Goal: Task Accomplishment & Management: Use online tool/utility

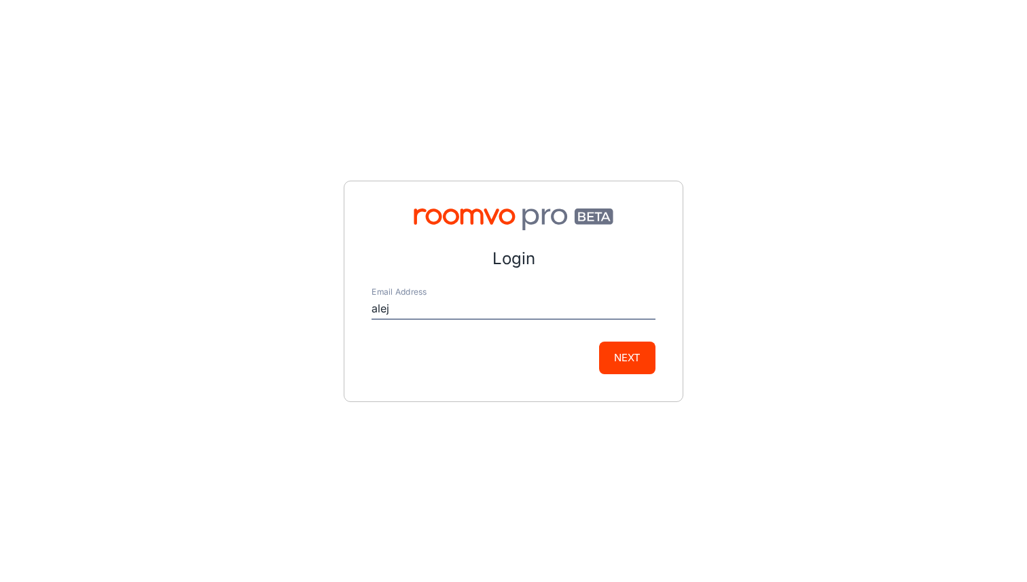
type input "[EMAIL_ADDRESS][DOMAIN_NAME]"
click at [599, 342] on button "Next" at bounding box center [627, 358] width 56 height 33
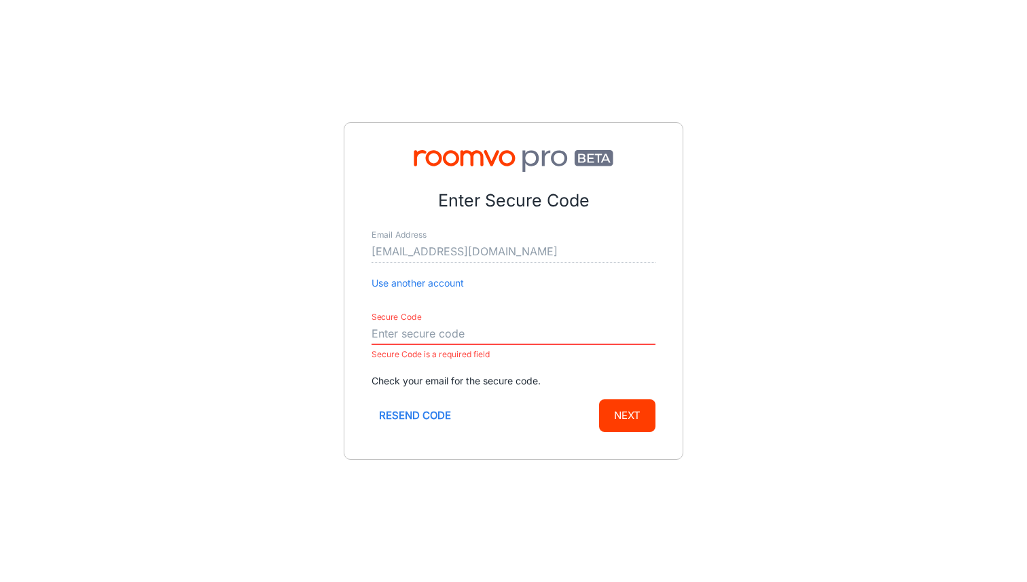
click at [410, 340] on input "Secure Code" at bounding box center [514, 334] width 284 height 22
paste input "334701"
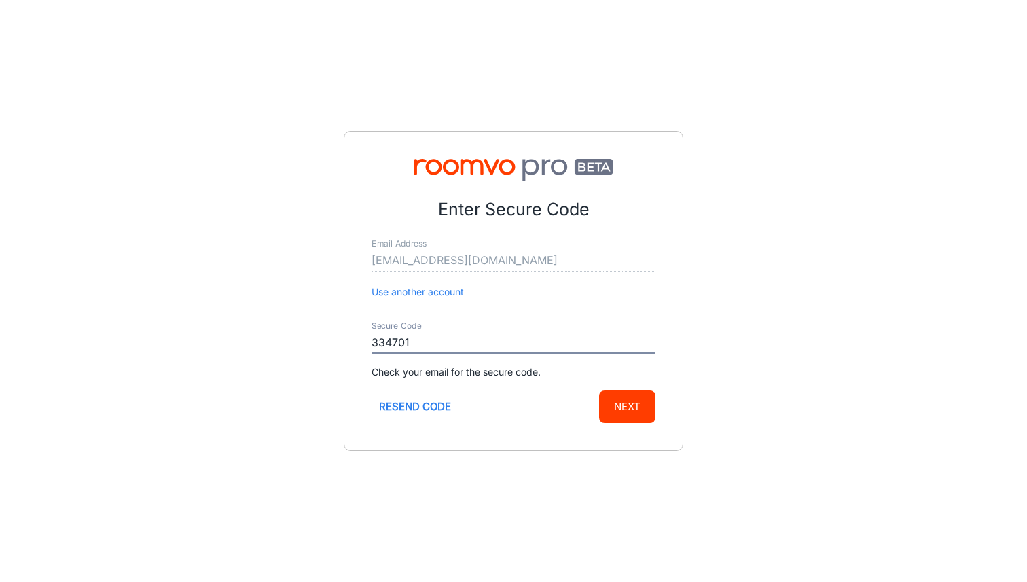
type input "334701"
click at [599, 391] on button "Next" at bounding box center [627, 407] width 56 height 33
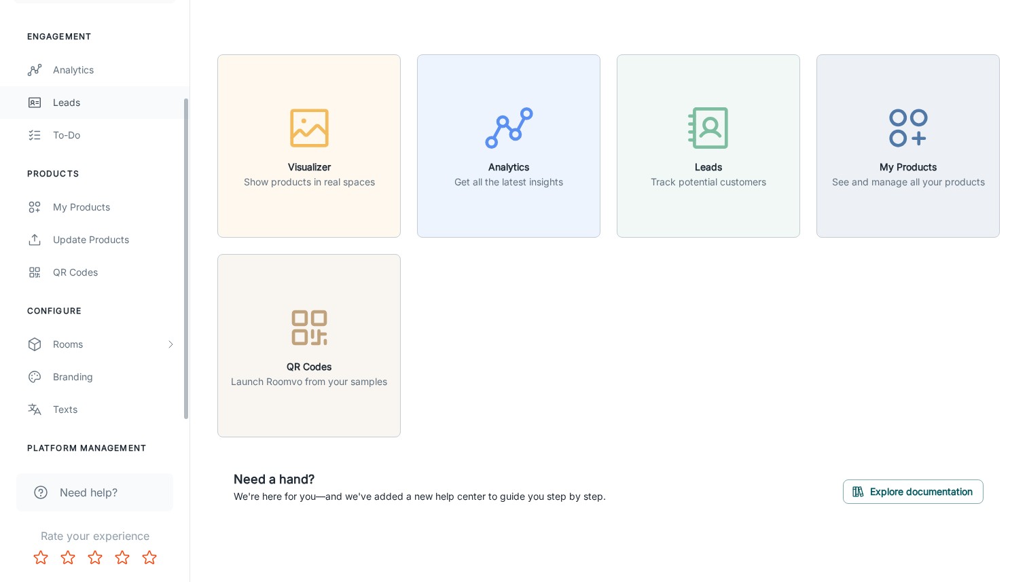
scroll to position [188, 0]
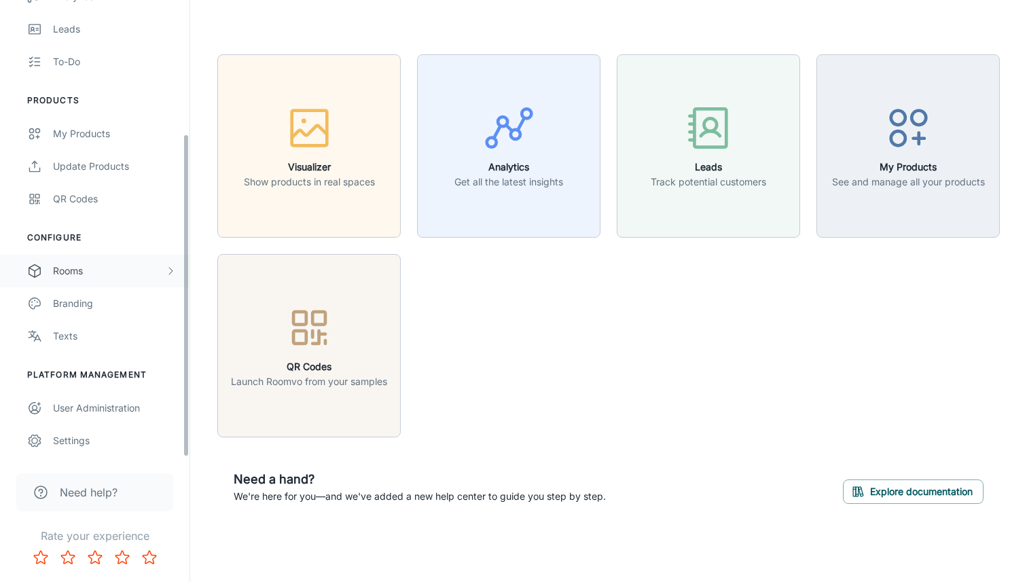
click at [79, 267] on div "Rooms" at bounding box center [109, 271] width 112 height 15
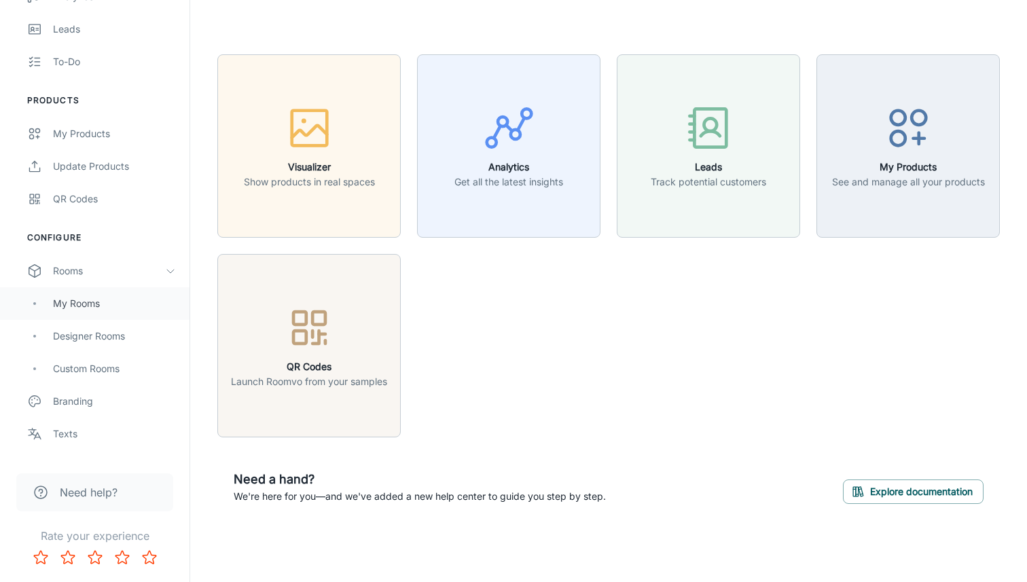
click at [102, 293] on div "My Rooms" at bounding box center [95, 303] width 190 height 33
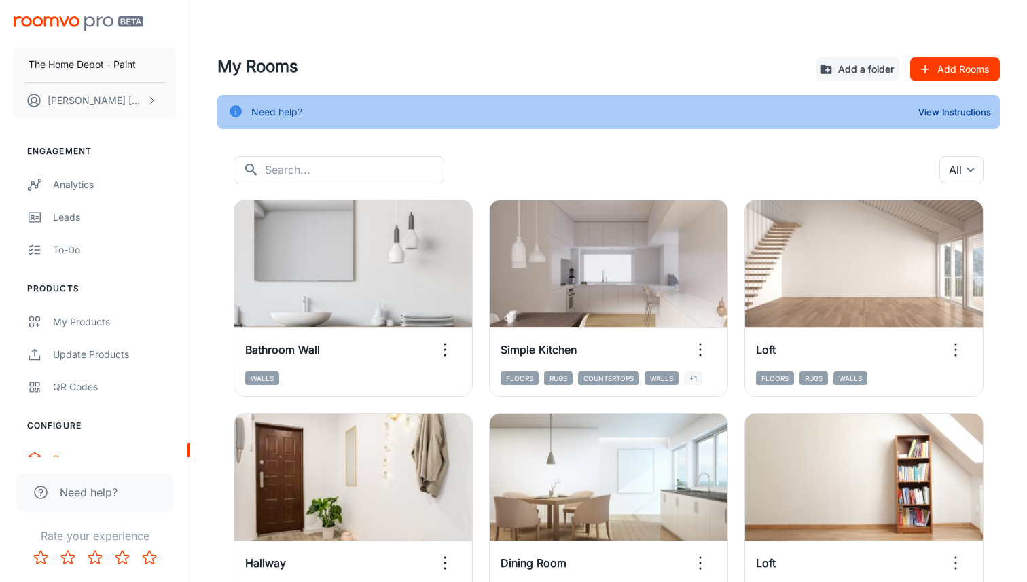
click at [972, 73] on button "Add Rooms" at bounding box center [955, 69] width 90 height 24
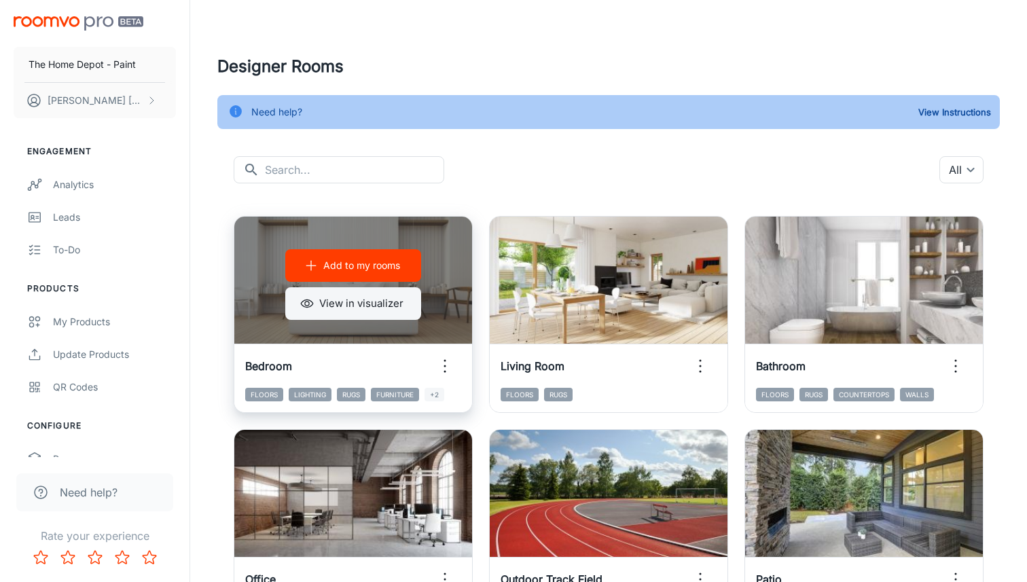
click at [310, 295] on button "View in visualizer" at bounding box center [353, 303] width 136 height 33
click at [388, 257] on button "Add to my rooms" at bounding box center [353, 265] width 136 height 33
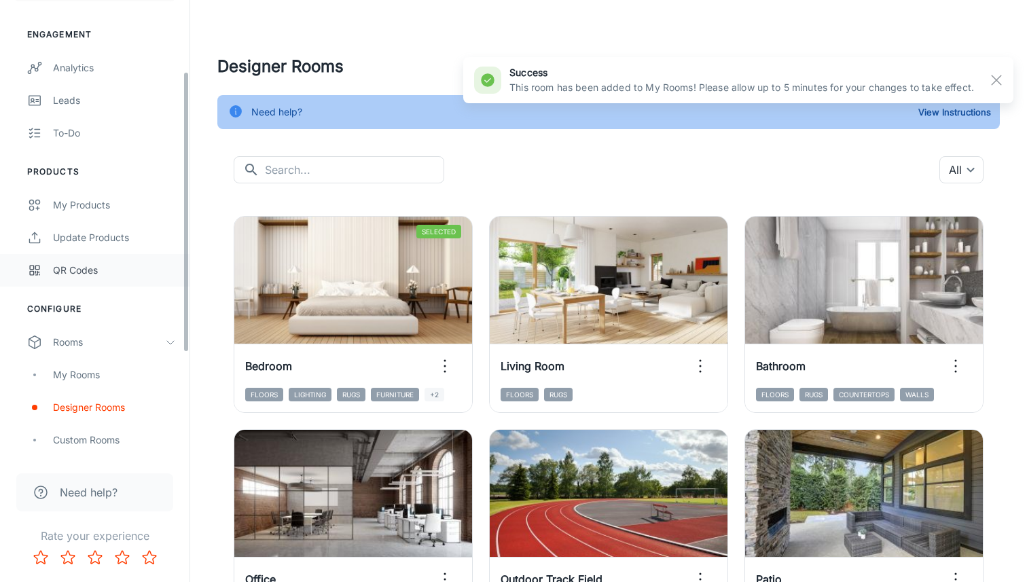
scroll to position [149, 0]
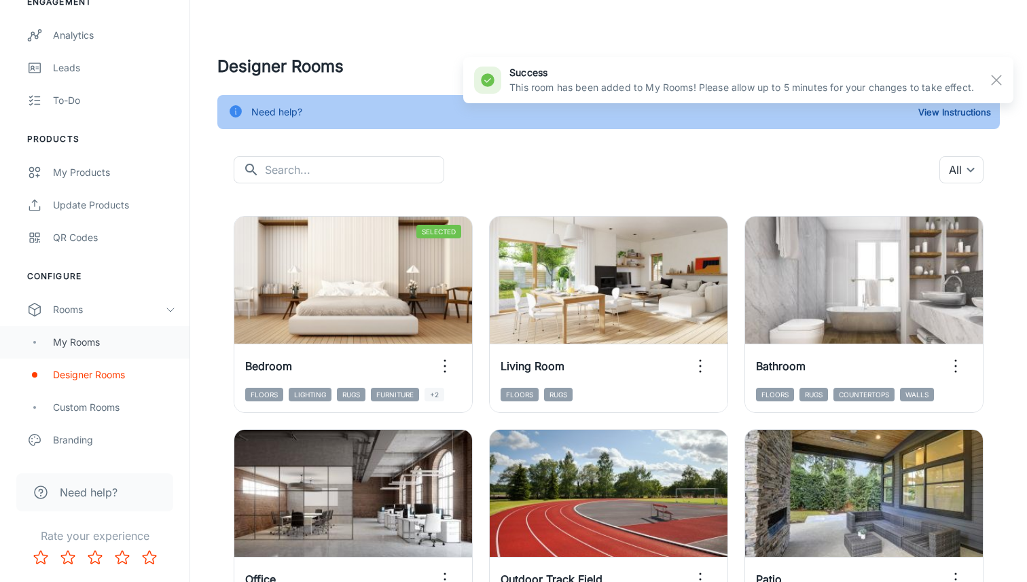
click at [84, 335] on div "My Rooms" at bounding box center [114, 342] width 123 height 15
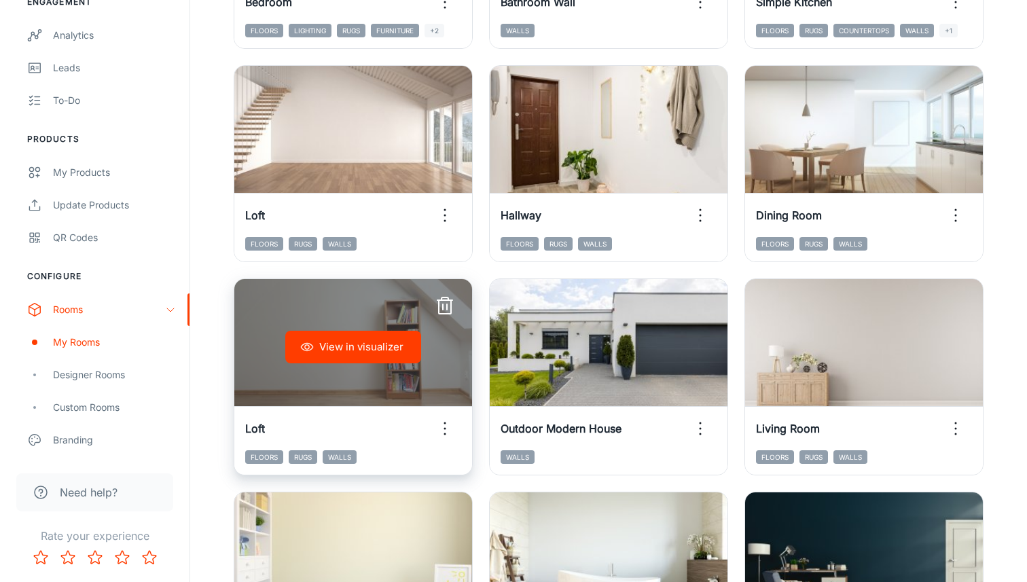
scroll to position [340, 0]
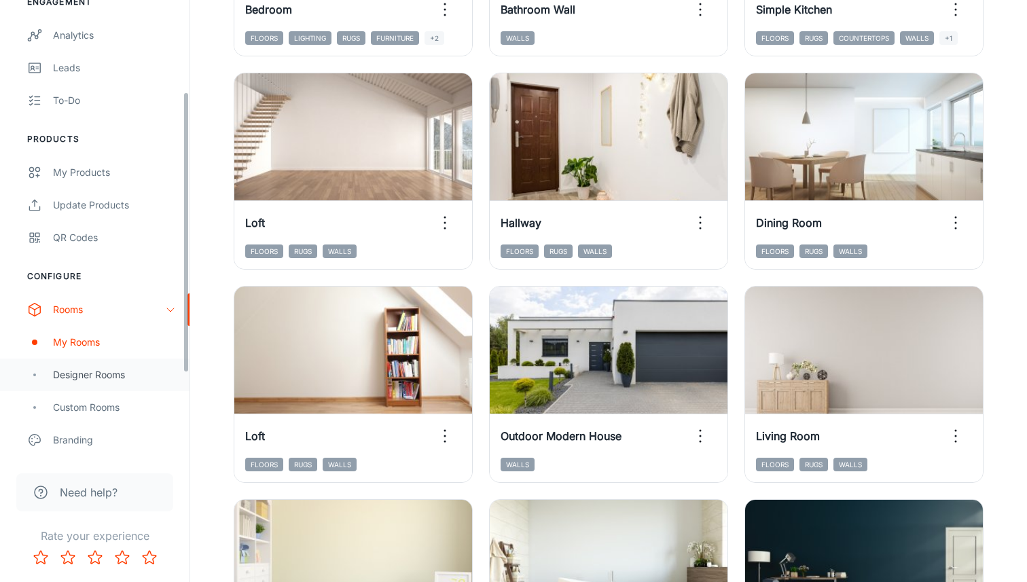
click at [96, 368] on div "Designer Rooms" at bounding box center [114, 375] width 123 height 15
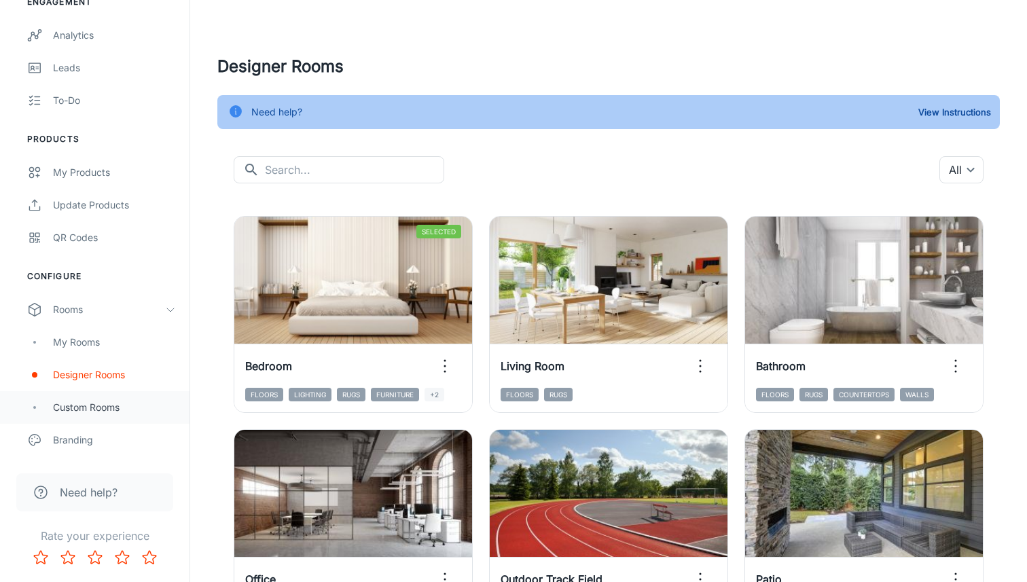
click at [99, 416] on div "Custom Rooms" at bounding box center [95, 407] width 190 height 33
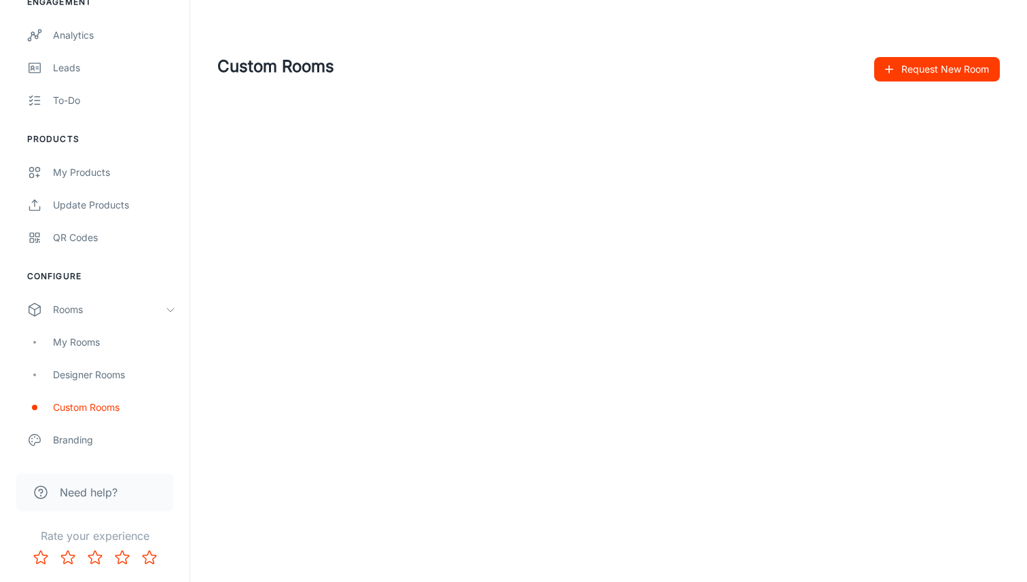
click at [148, 564] on icon "Rate 5 star" at bounding box center [149, 558] width 16 height 16
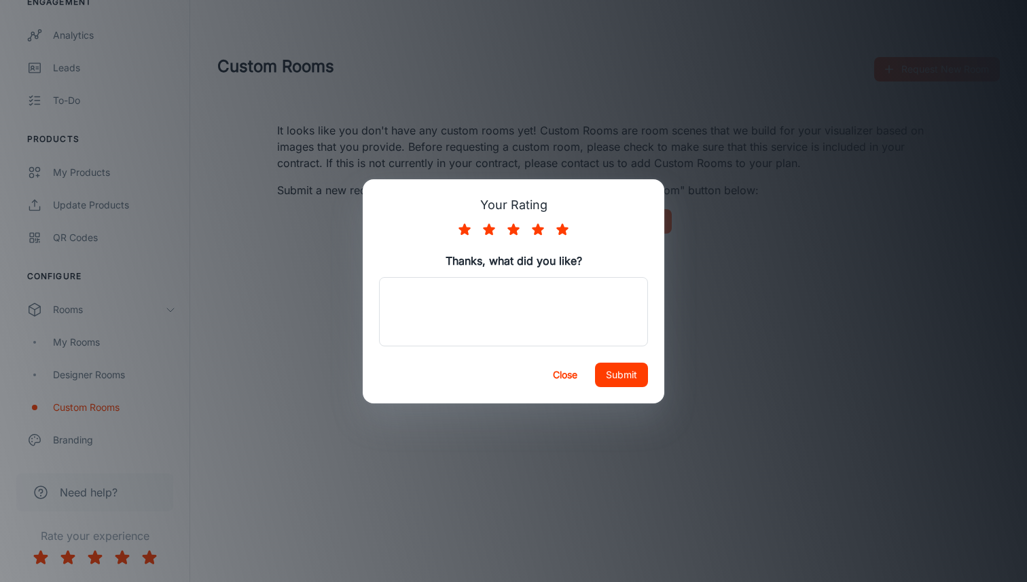
click at [550, 374] on button "Close" at bounding box center [564, 375] width 43 height 24
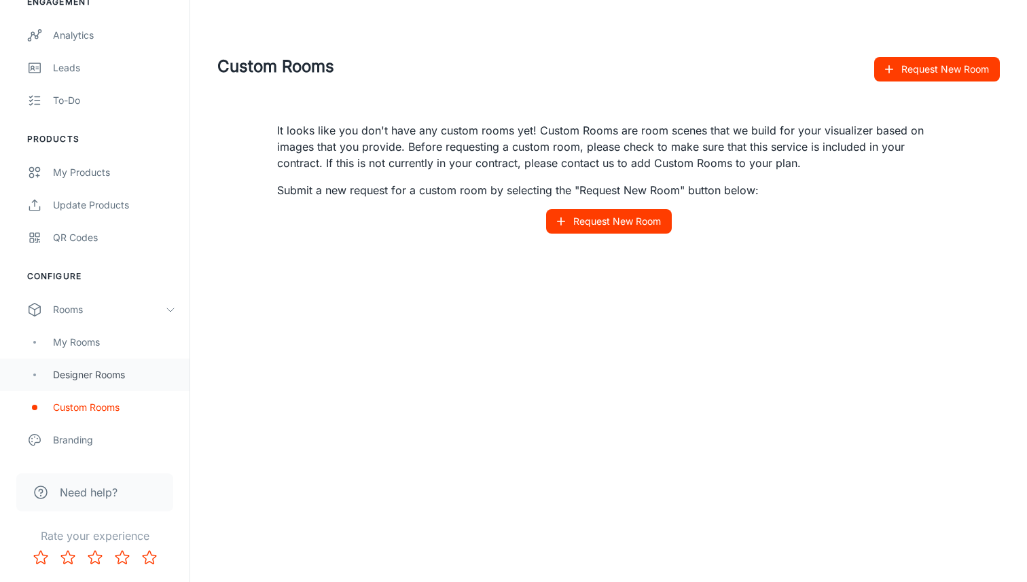
click at [111, 366] on div "Designer Rooms" at bounding box center [95, 375] width 190 height 33
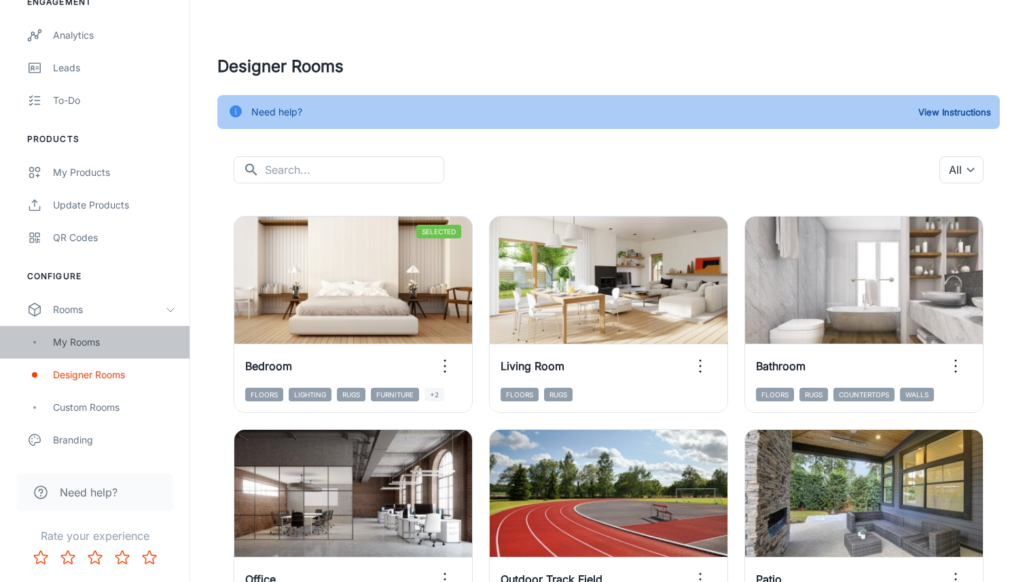
click at [81, 346] on div "My Rooms" at bounding box center [114, 342] width 123 height 15
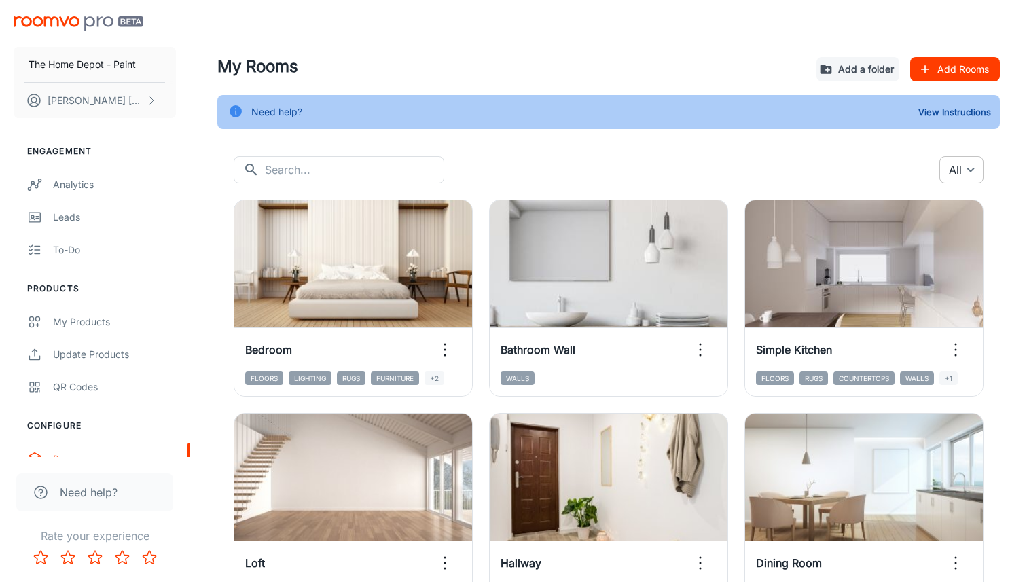
click at [959, 175] on body "The Home Depot - Paint Alejandro Hernandez Engagement Analytics Leads To-do Pro…" at bounding box center [513, 291] width 1027 height 582
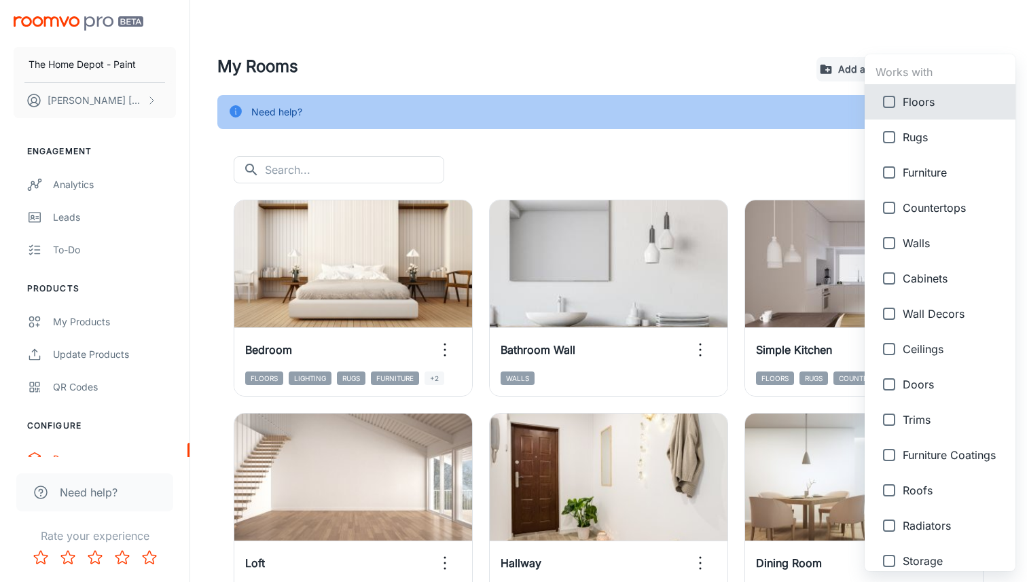
click at [747, 68] on div at bounding box center [513, 291] width 1027 height 582
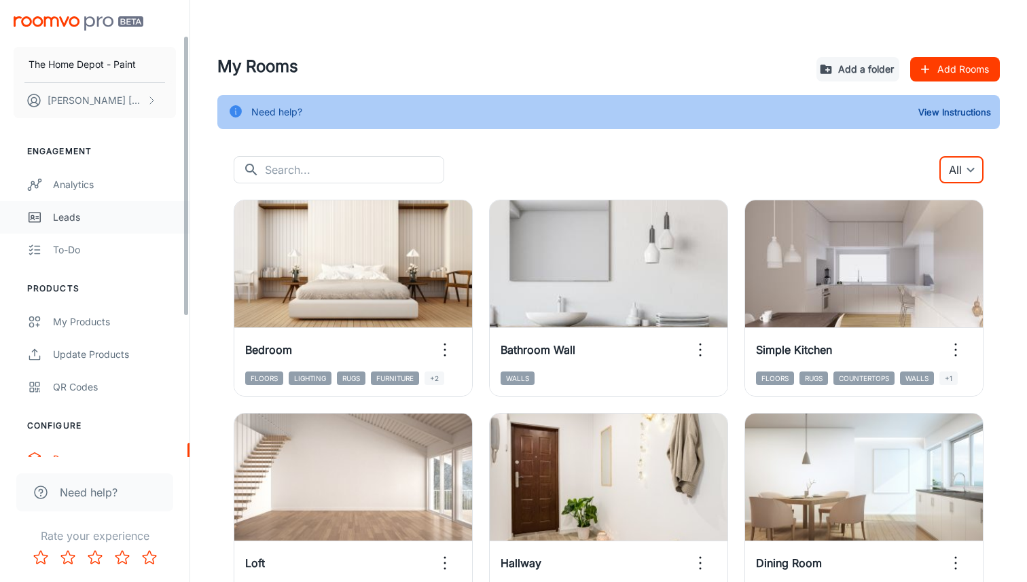
scroll to position [286, 0]
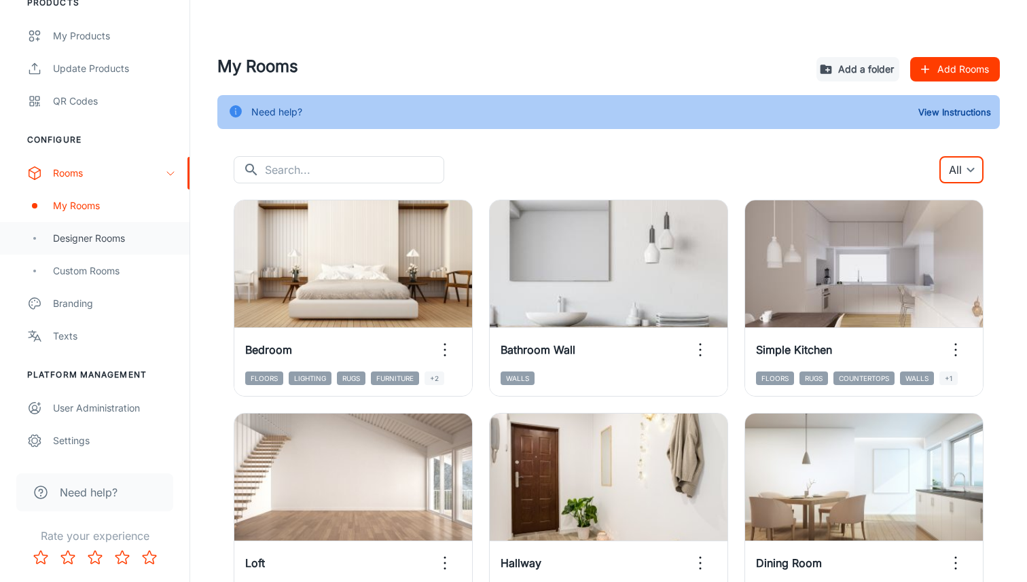
click at [112, 230] on div "Designer Rooms" at bounding box center [95, 238] width 190 height 33
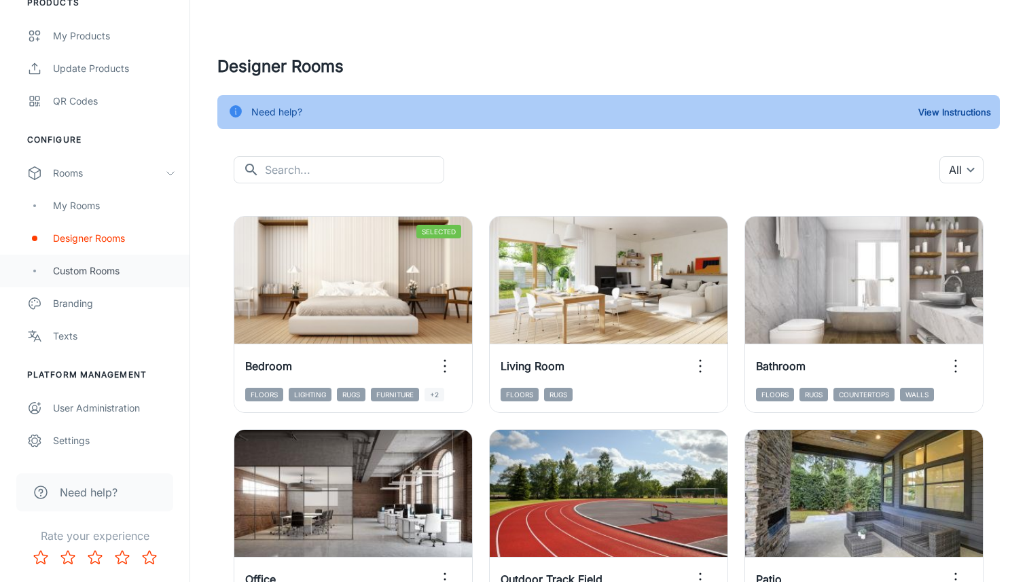
click at [96, 276] on div "Custom Rooms" at bounding box center [114, 271] width 123 height 15
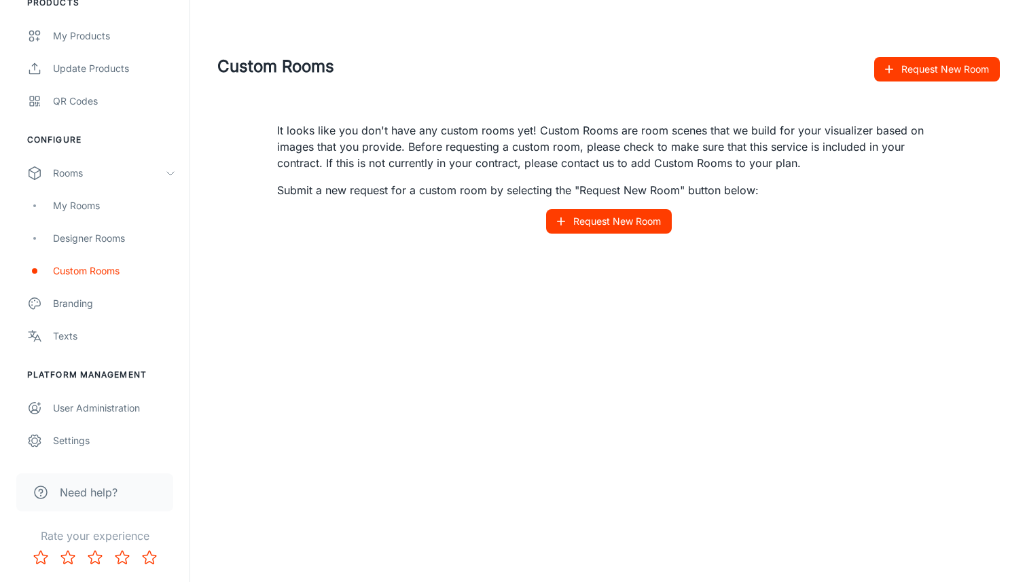
click at [639, 223] on button "Request New Room" at bounding box center [609, 221] width 126 height 24
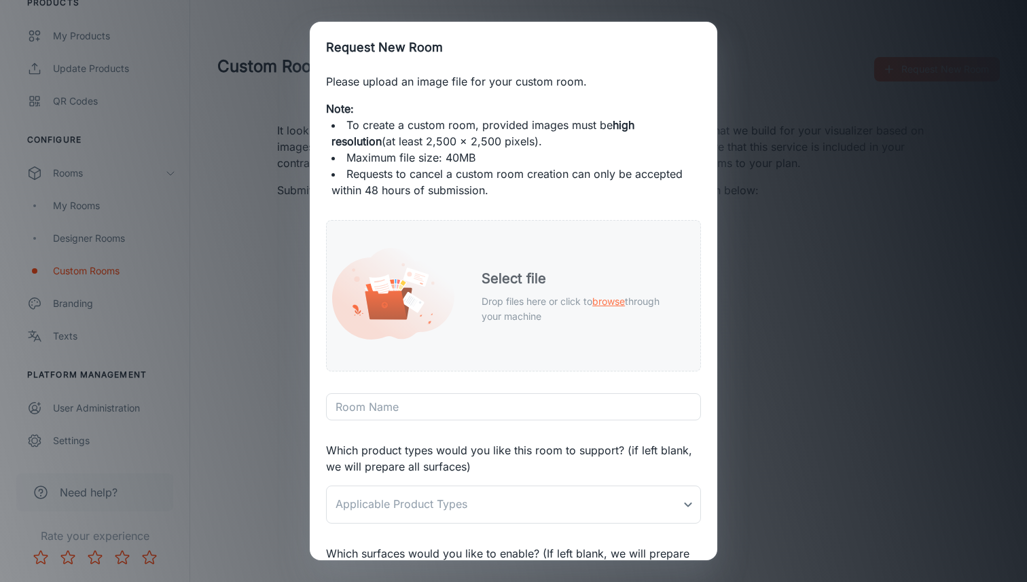
click at [533, 266] on div "Select file Drop files here or click to browse through your machine" at bounding box center [580, 296] width 230 height 88
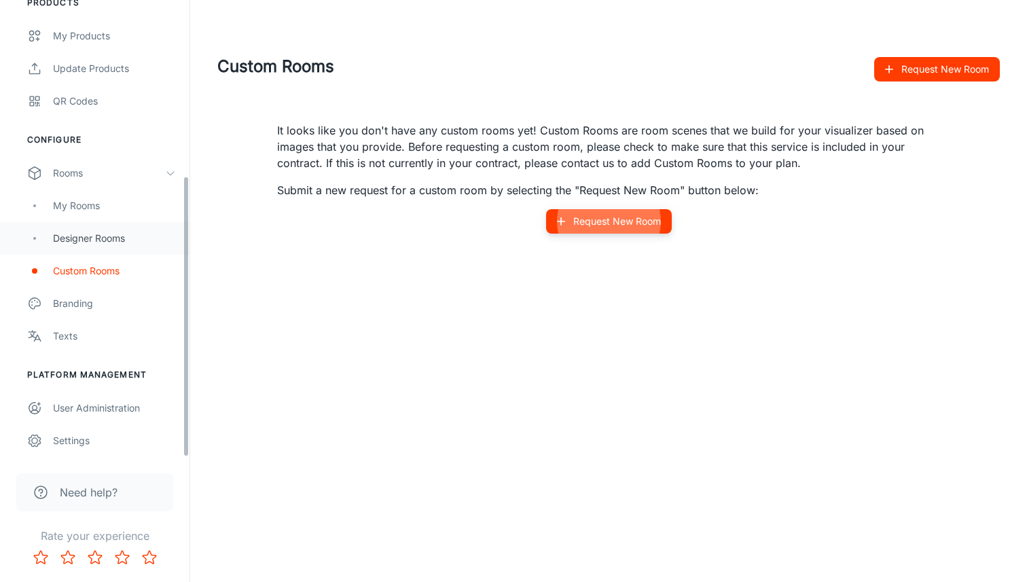
click at [84, 244] on div "Designer Rooms" at bounding box center [114, 238] width 123 height 15
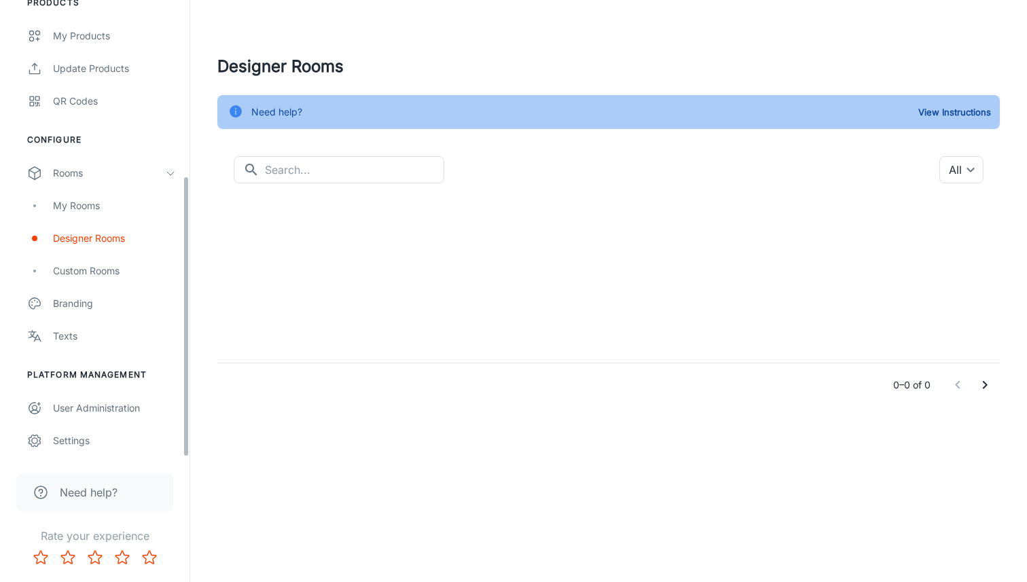
click at [96, 217] on div "My Rooms" at bounding box center [95, 206] width 190 height 33
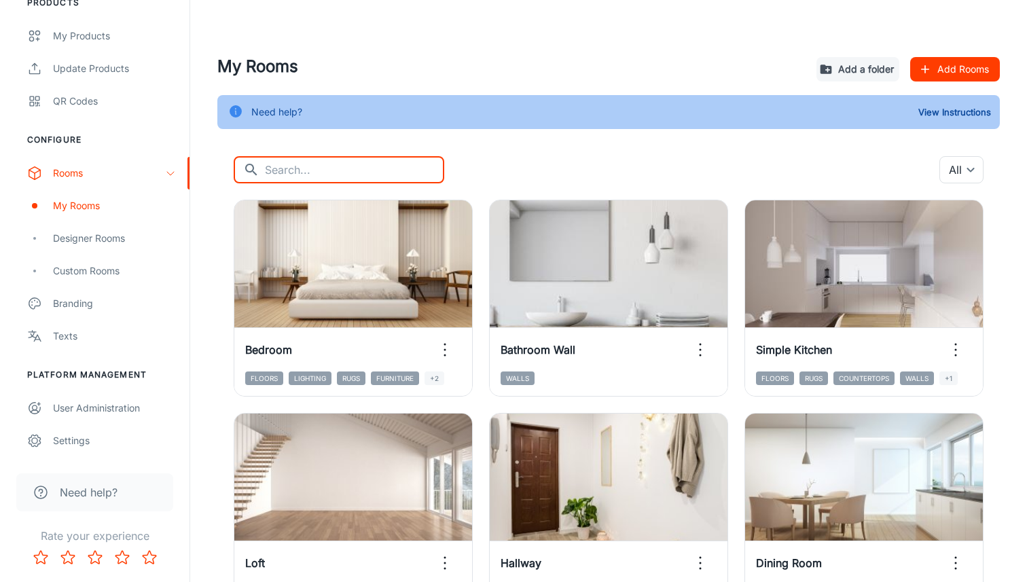
click at [302, 166] on input "text" at bounding box center [354, 169] width 179 height 27
paste input "8b29e9990d374db5aaa6189146b110c8"
type input "8b29e9990d374db5aaa6189146b110c8"
click at [464, 143] on div "My Rooms Add a folder Add Rooms Need help? View Instructions ​ 8b29e9990d374db5…" at bounding box center [608, 545] width 815 height 982
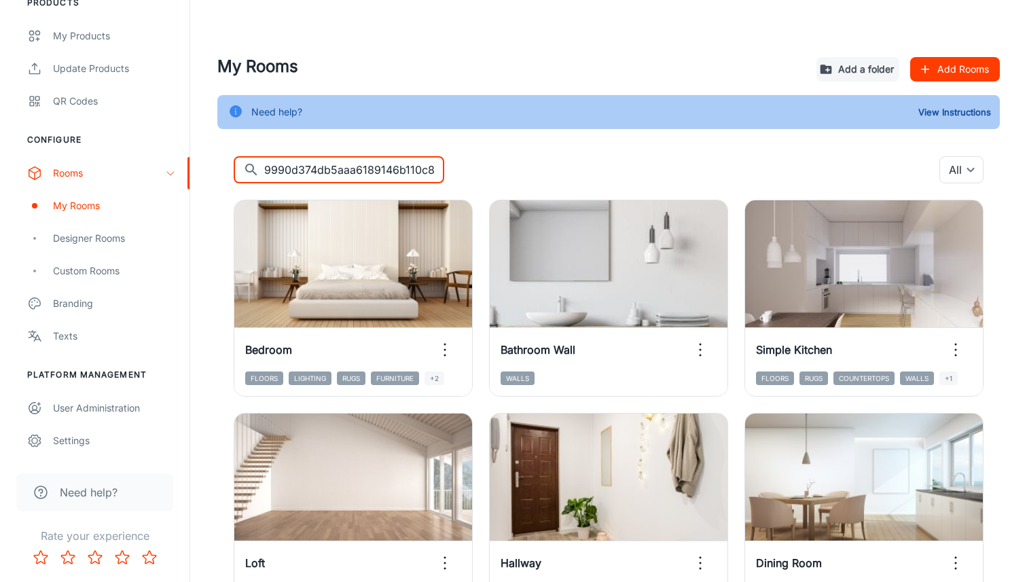
scroll to position [0, 0]
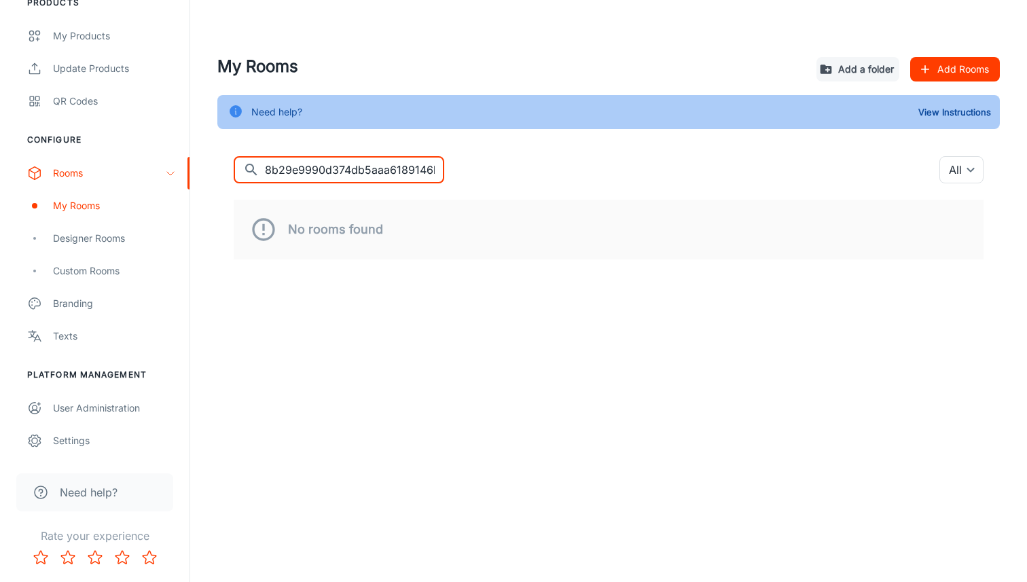
click at [343, 174] on input "8b29e9990d374db5aaa6189146b110c8" at bounding box center [354, 169] width 179 height 27
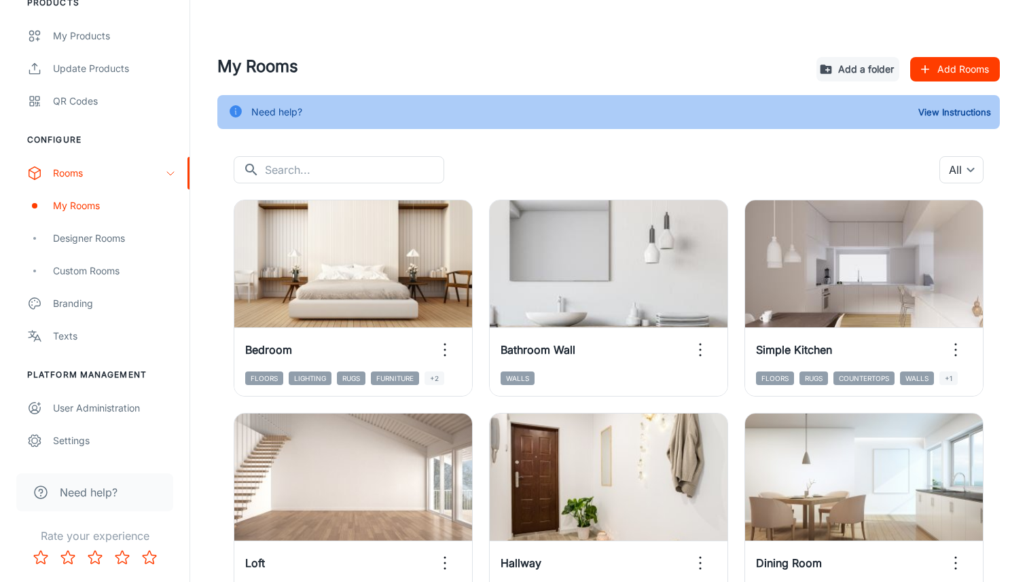
click at [516, 140] on div "My Rooms Add a folder Add Rooms Need help? View Instructions ​ ​ All ​ View in …" at bounding box center [608, 545] width 815 height 982
click at [941, 122] on button "View Instructions" at bounding box center [954, 112] width 79 height 20
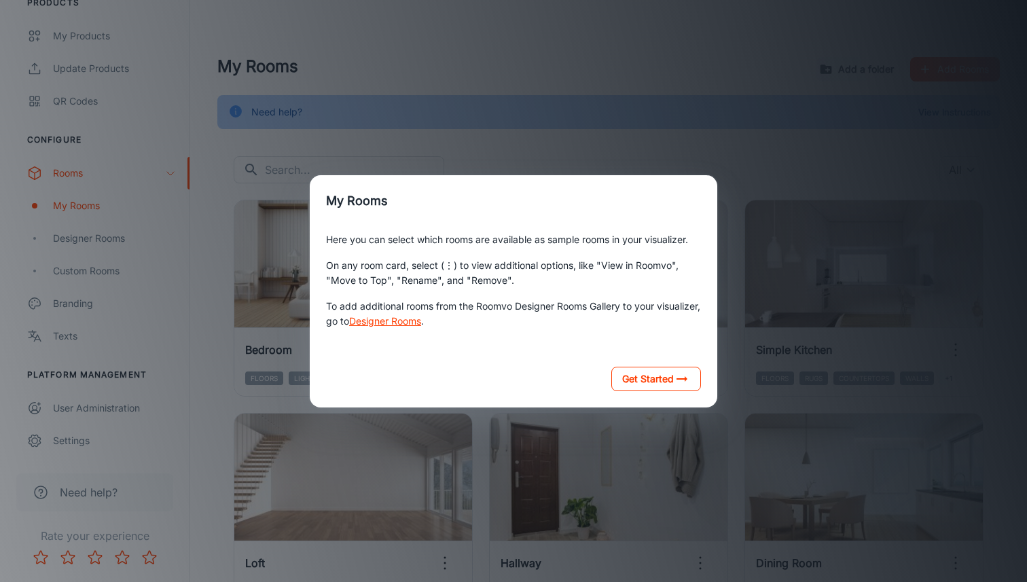
click at [662, 378] on button "Get Started" at bounding box center [656, 379] width 90 height 24
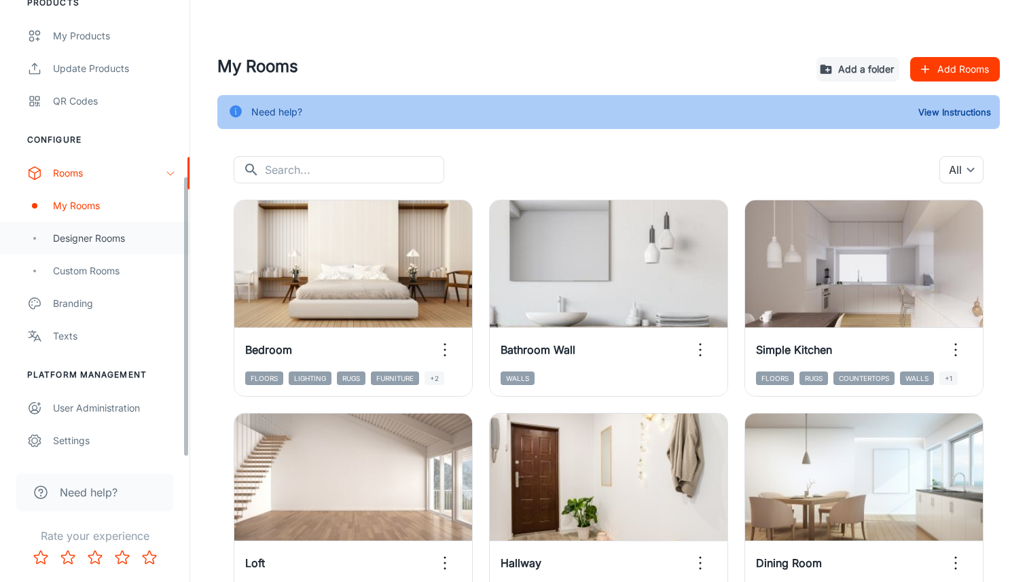
click at [117, 239] on div "Designer Rooms" at bounding box center [114, 238] width 123 height 15
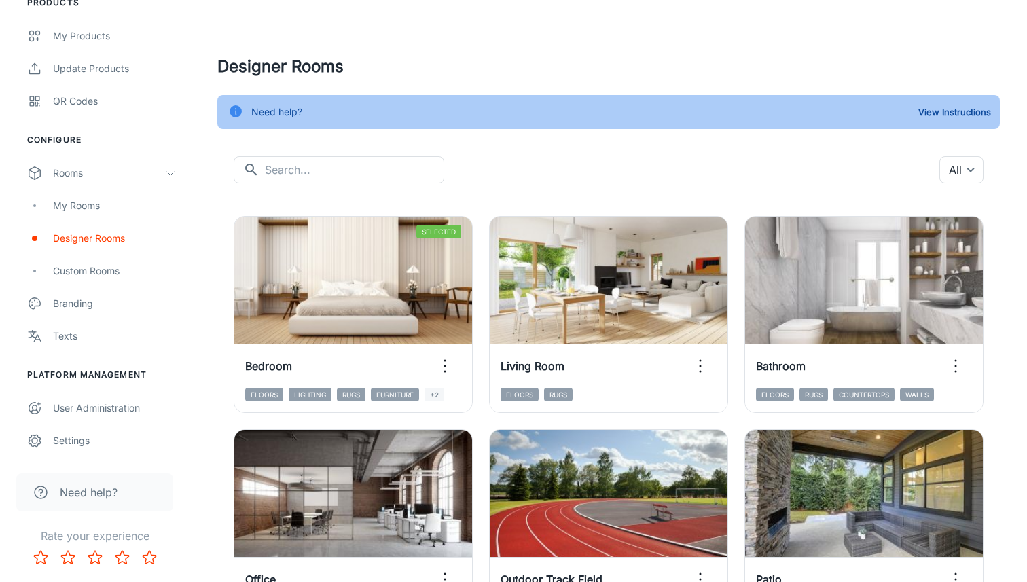
click at [319, 169] on input "text" at bounding box center [354, 169] width 179 height 27
paste input "8b29e9990d374db5aaa6189146b110c8"
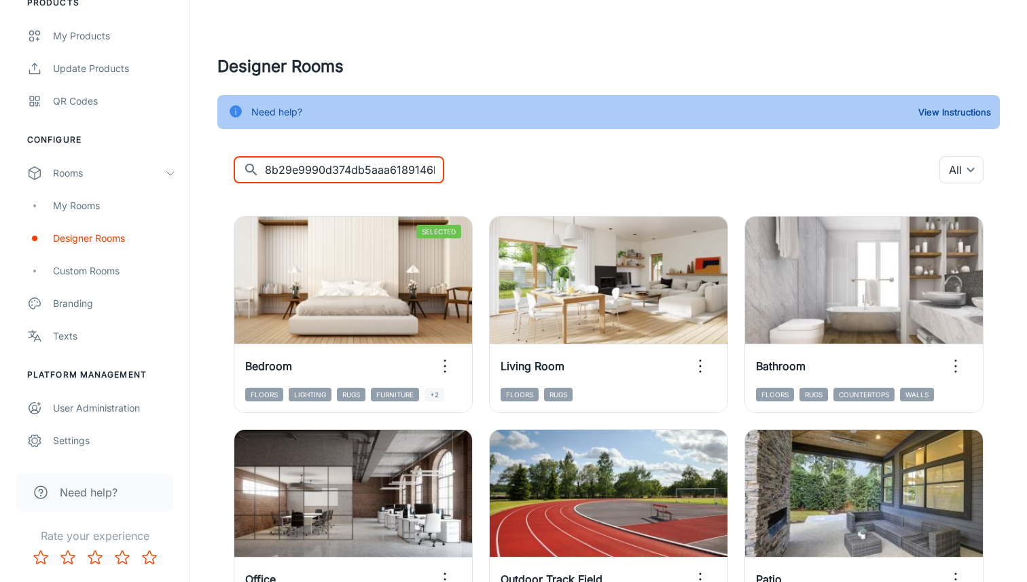
scroll to position [0, 78]
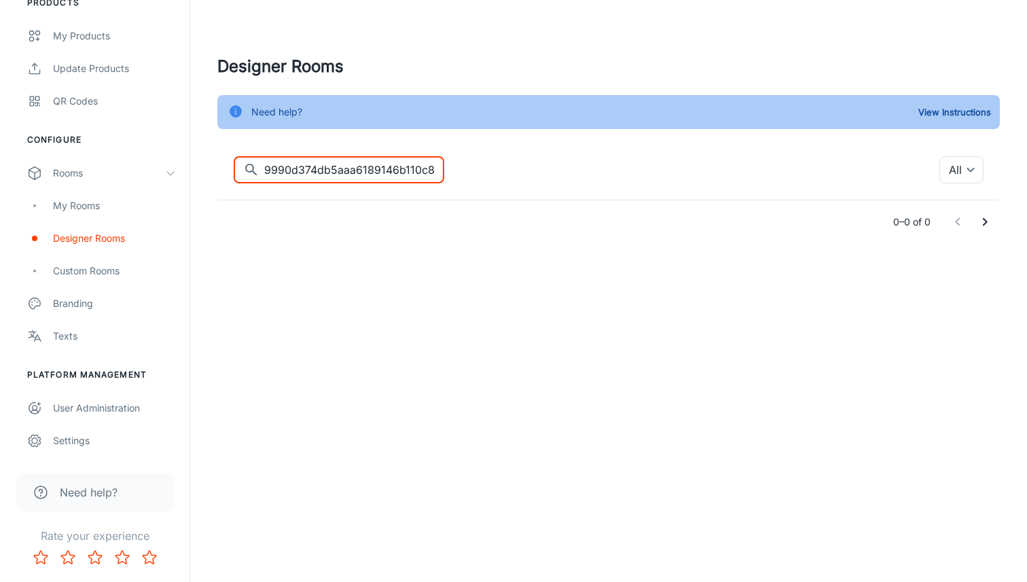
type input "8b29e9990d374db5aaa6189146b110c8"
click at [487, 158] on div "​ 8b29e9990d374db5aaa6189146b110c8 ​ All ​" at bounding box center [609, 169] width 750 height 27
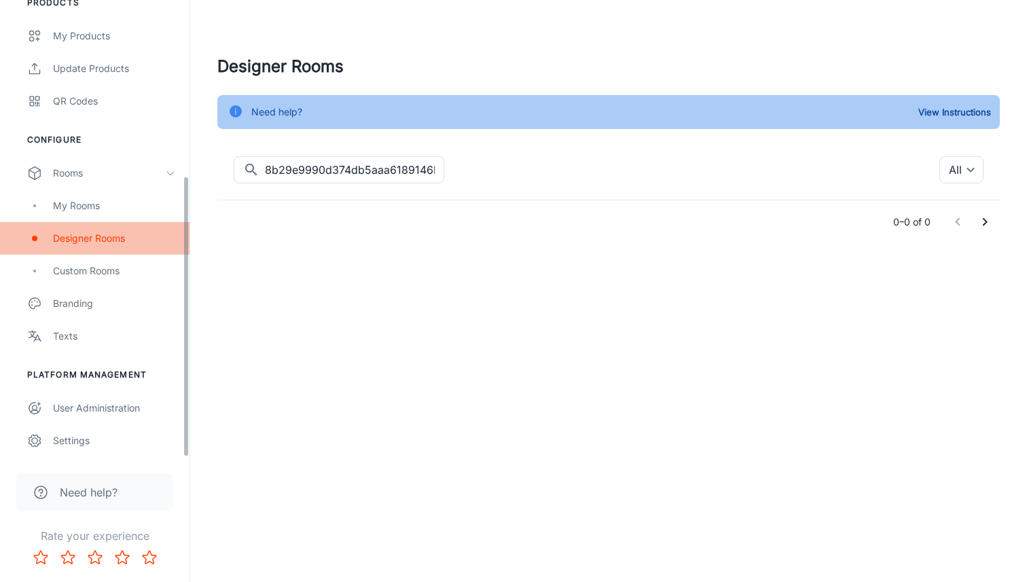
click at [121, 231] on div "Designer Rooms" at bounding box center [114, 238] width 123 height 15
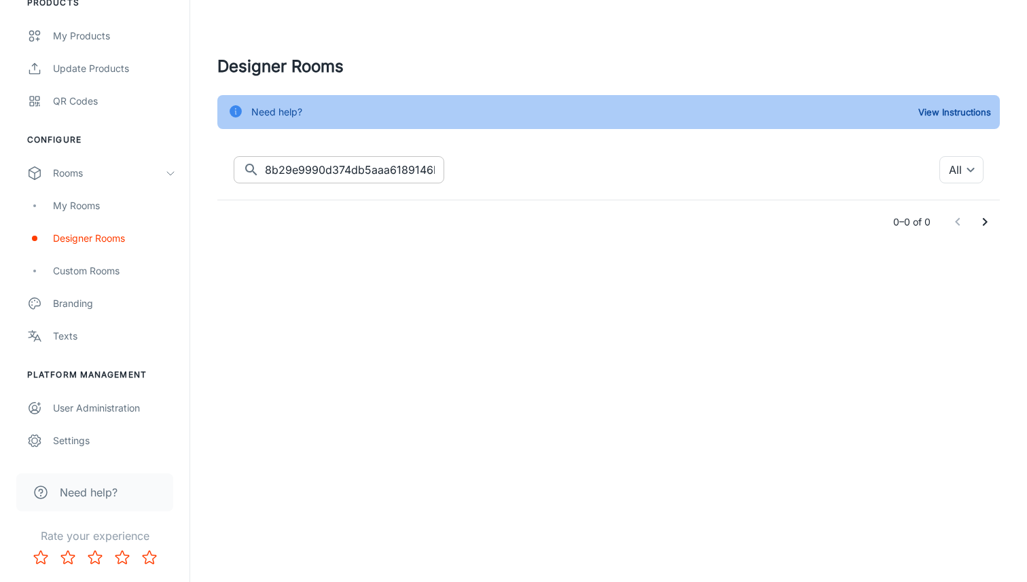
click at [327, 181] on input "8b29e9990d374db5aaa6189146b110c8" at bounding box center [354, 169] width 179 height 27
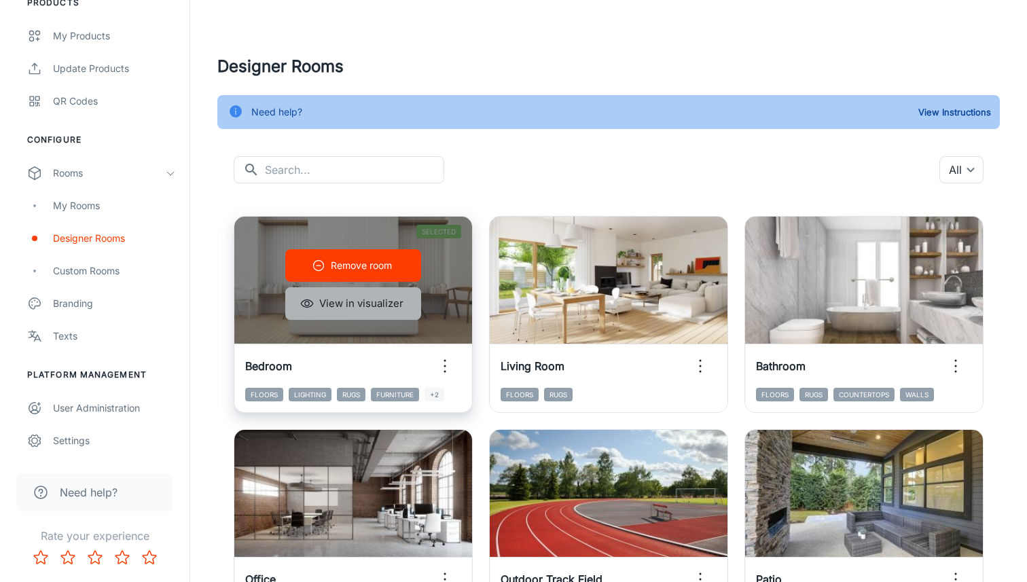
click at [404, 314] on button "View in visualizer" at bounding box center [353, 303] width 136 height 33
click at [447, 361] on icon "button" at bounding box center [445, 366] width 22 height 22
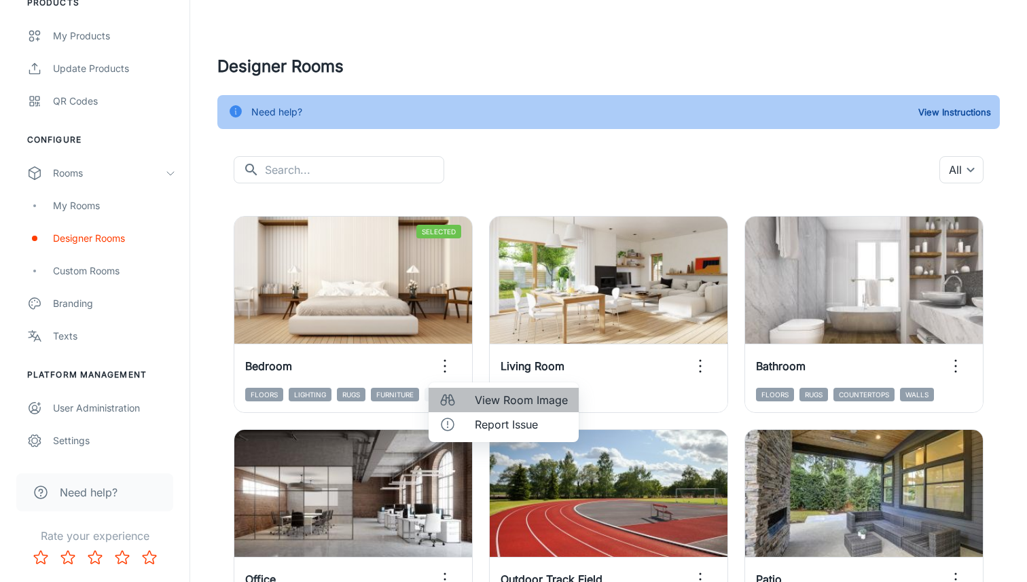
click at [496, 401] on span "View Room Image" at bounding box center [521, 400] width 93 height 16
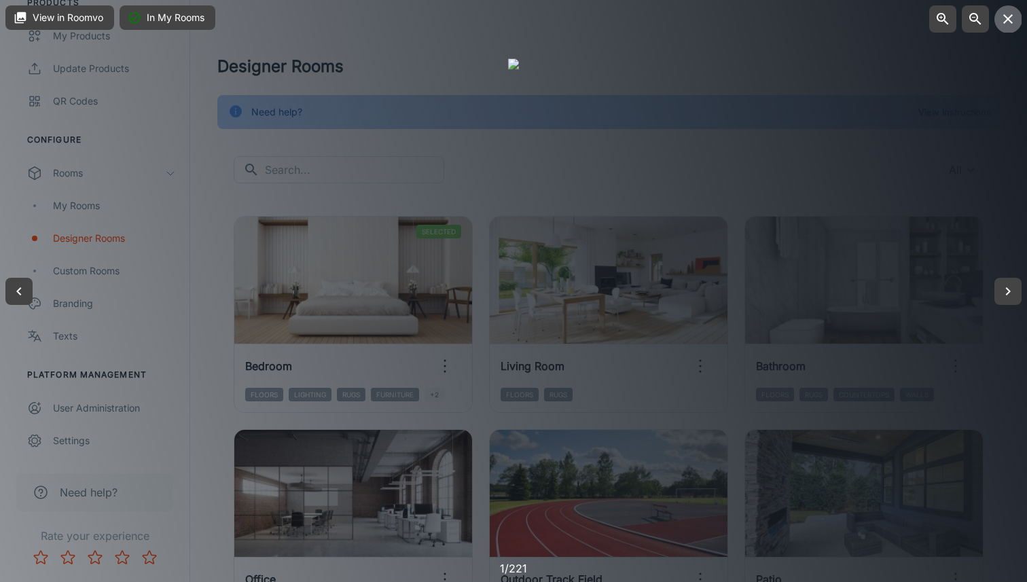
click at [1005, 20] on icon "button" at bounding box center [1008, 19] width 16 height 16
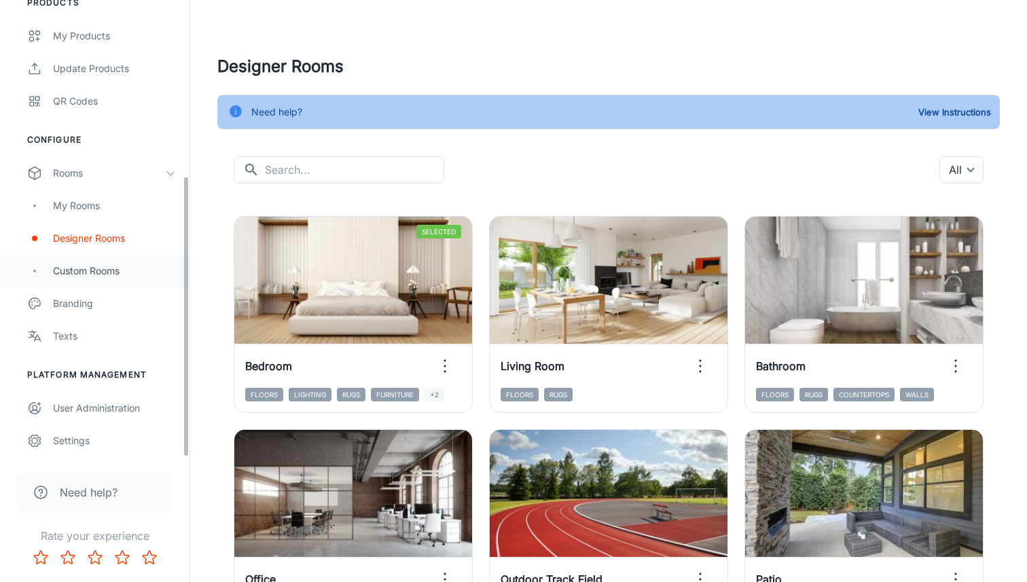
click at [97, 259] on div "Custom Rooms" at bounding box center [95, 271] width 190 height 33
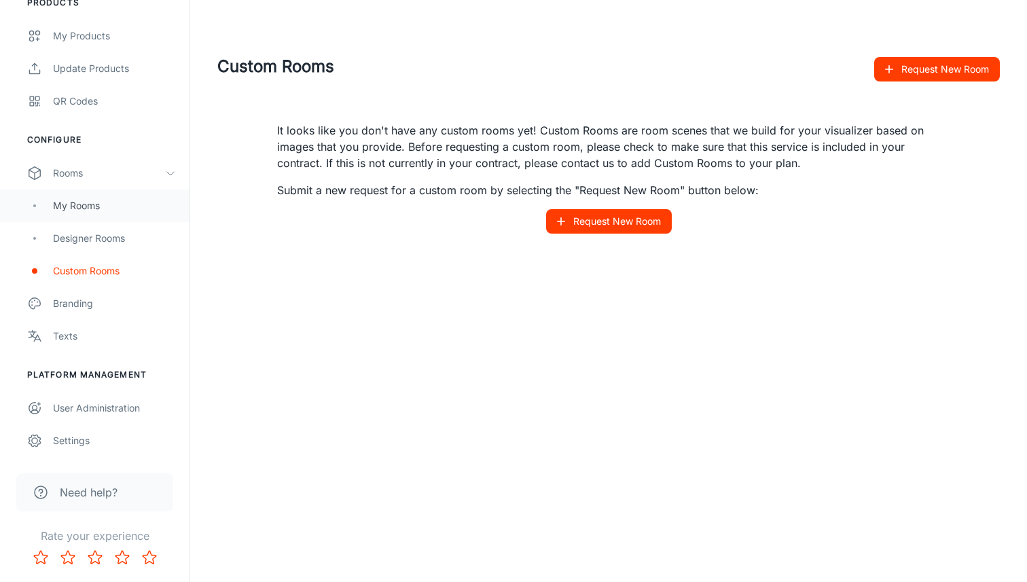
click at [83, 217] on div "My Rooms" at bounding box center [95, 206] width 190 height 33
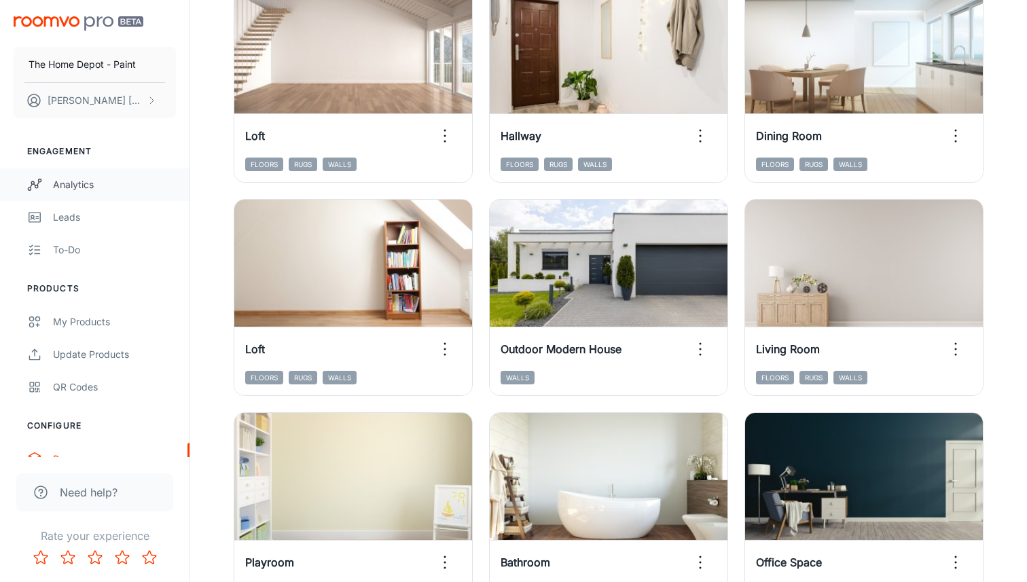
click at [113, 192] on div "Analytics" at bounding box center [114, 184] width 123 height 15
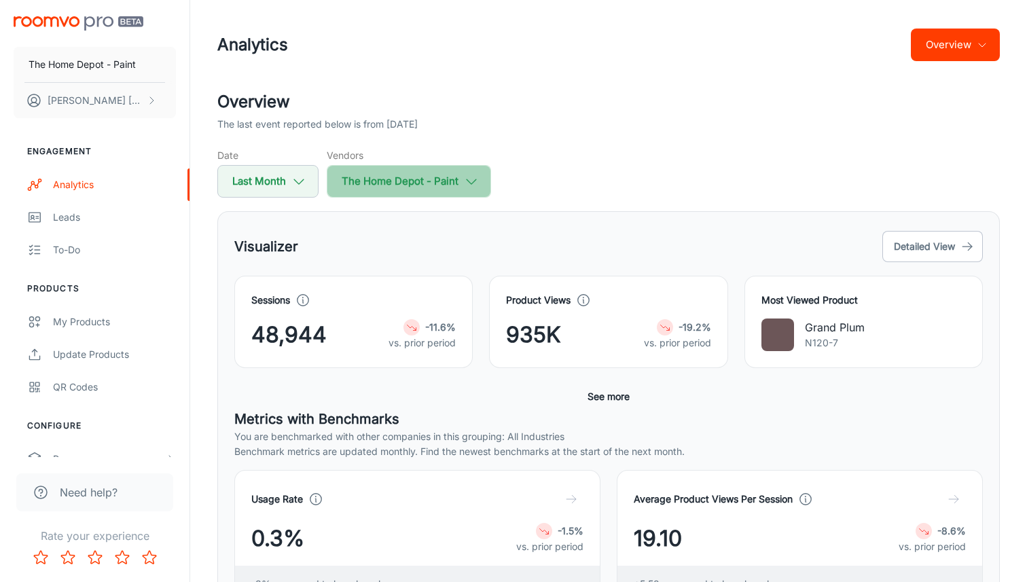
click at [423, 186] on button "The Home Depot - Paint" at bounding box center [409, 181] width 164 height 33
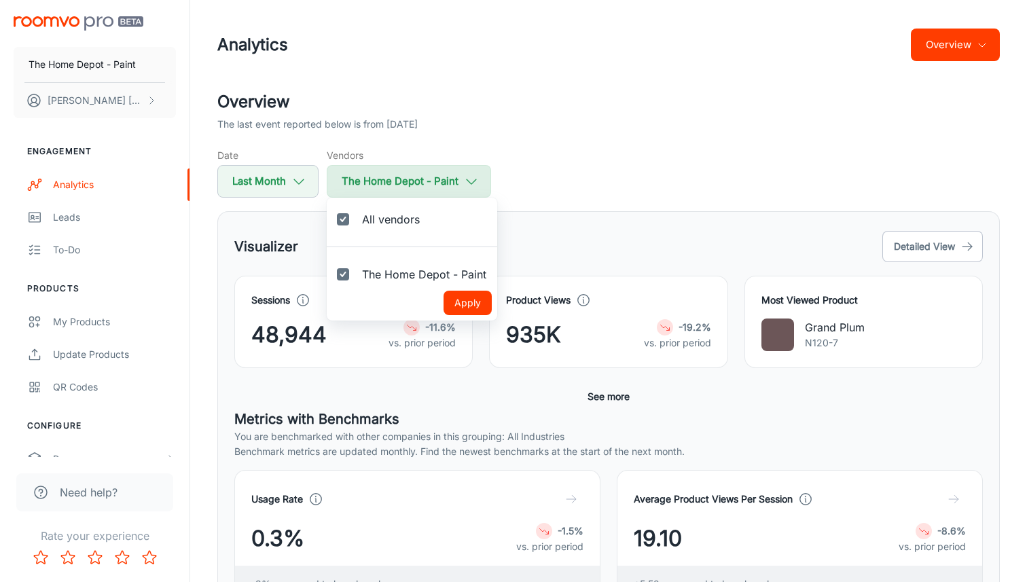
click at [423, 186] on div at bounding box center [513, 291] width 1027 height 582
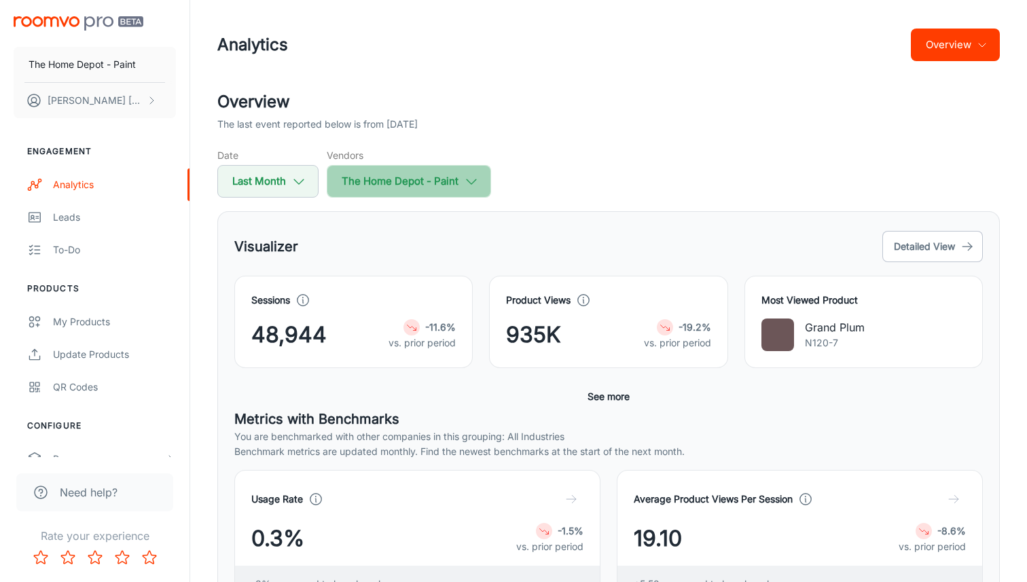
click at [375, 184] on button "The Home Depot - Paint" at bounding box center [409, 181] width 164 height 33
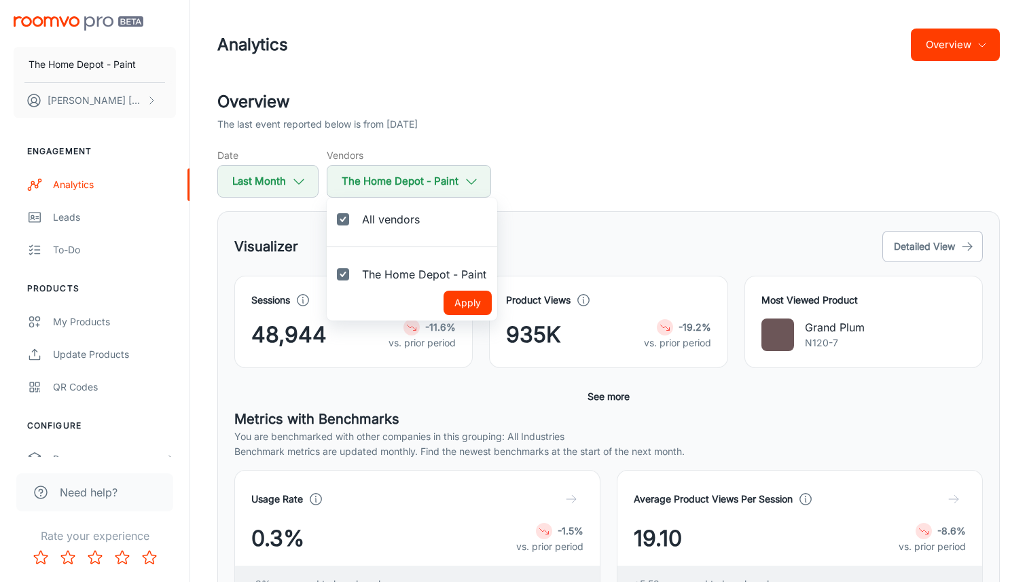
click at [340, 221] on input "All vendors" at bounding box center [342, 219] width 27 height 27
checkbox input "false"
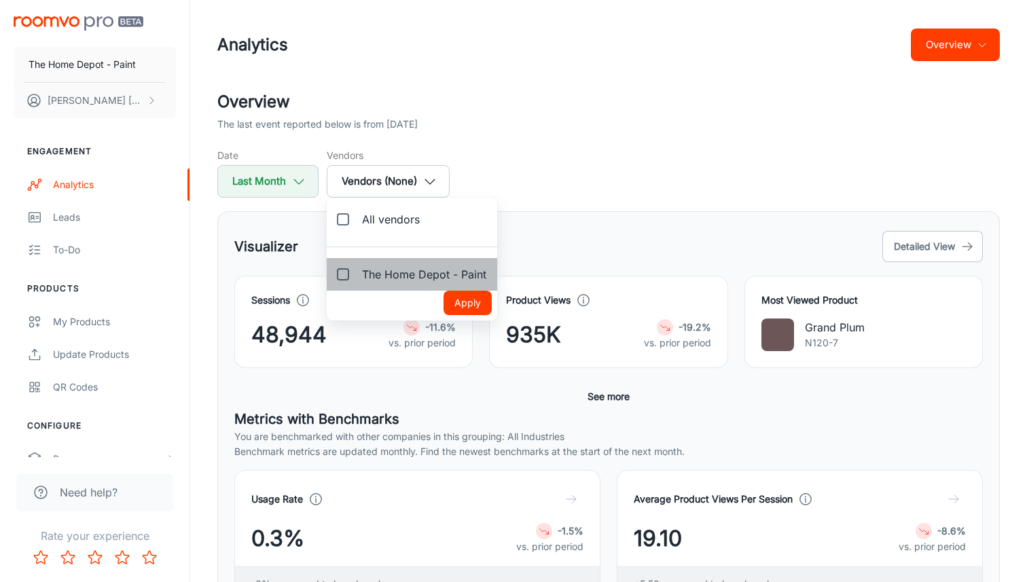
click at [359, 270] on label "The Home Depot - Paint" at bounding box center [412, 274] width 171 height 33
click at [357, 270] on input "The Home Depot - Paint" at bounding box center [342, 274] width 27 height 27
checkbox input "true"
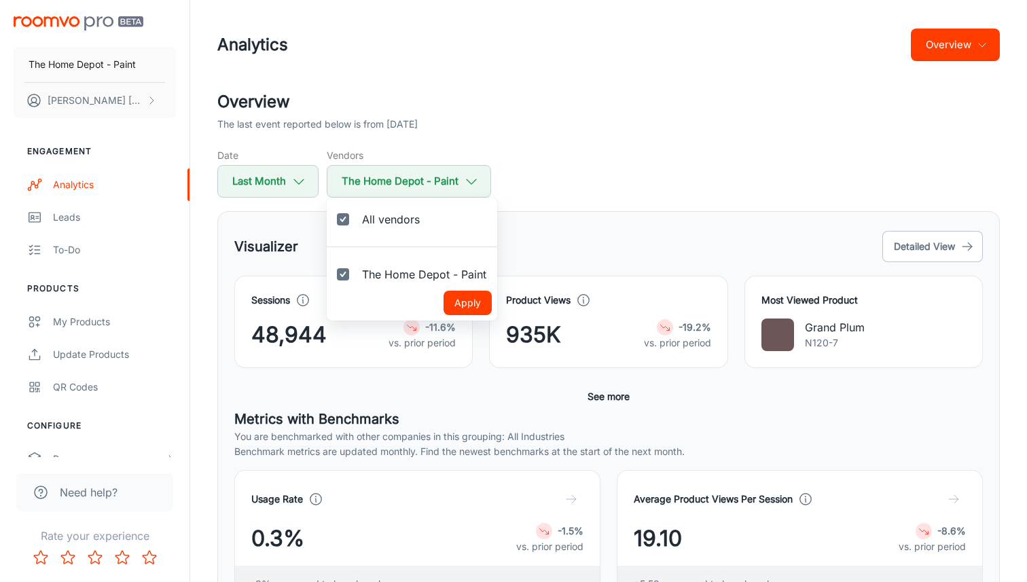
click at [463, 300] on button "Apply" at bounding box center [468, 303] width 48 height 24
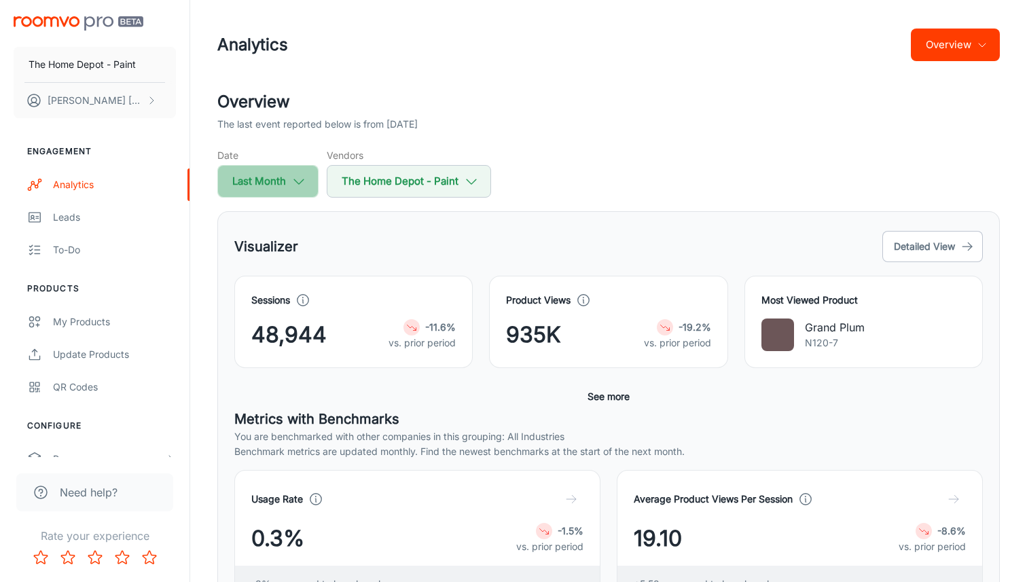
click at [272, 185] on button "Last Month" at bounding box center [267, 181] width 101 height 33
select select "8"
select select "2025"
select select "8"
select select "2025"
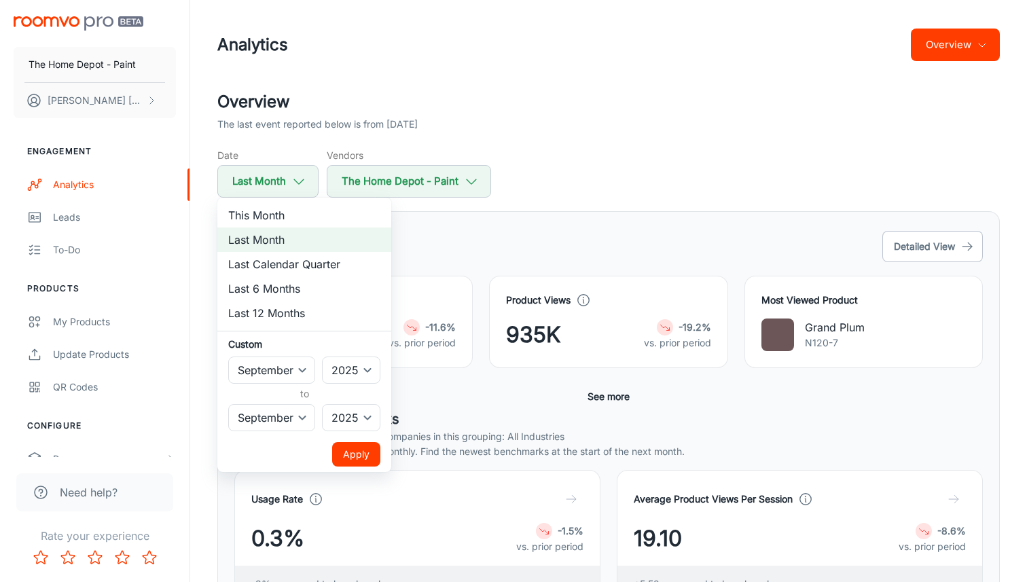
click at [283, 216] on li "This Month" at bounding box center [304, 215] width 174 height 24
select select "9"
click at [625, 180] on div at bounding box center [513, 291] width 1027 height 582
select select "8"
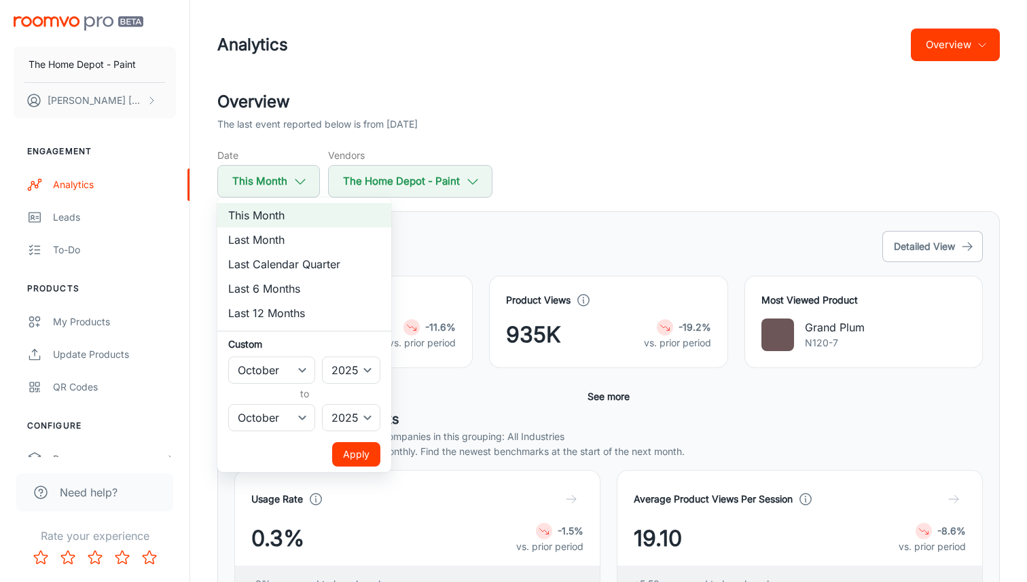
select select "8"
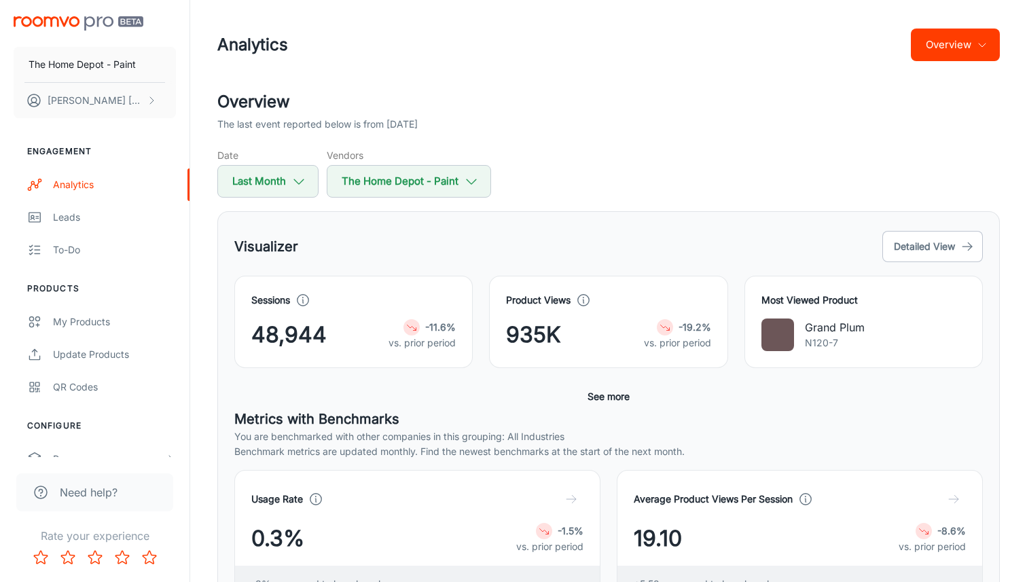
click at [819, 338] on p "N120-7" at bounding box center [835, 343] width 60 height 15
click at [935, 246] on button "Detailed View" at bounding box center [932, 246] width 101 height 31
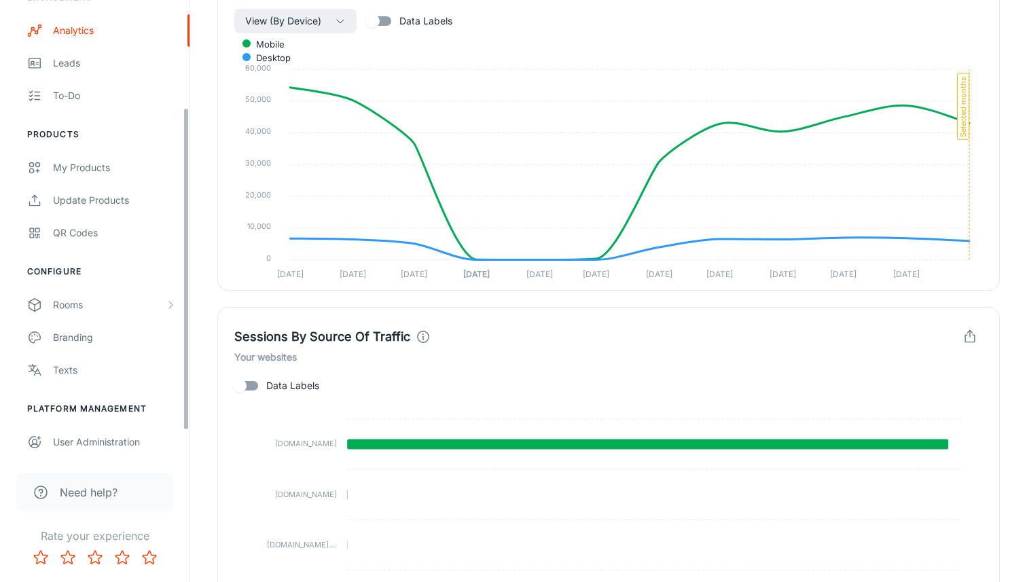
scroll to position [170, 0]
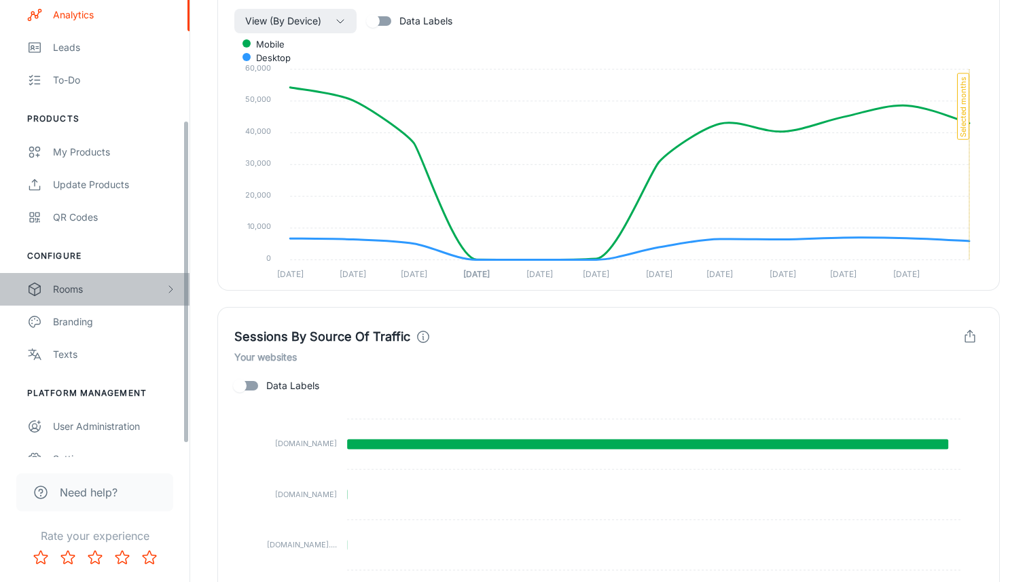
click at [82, 297] on div "Rooms" at bounding box center [95, 289] width 190 height 33
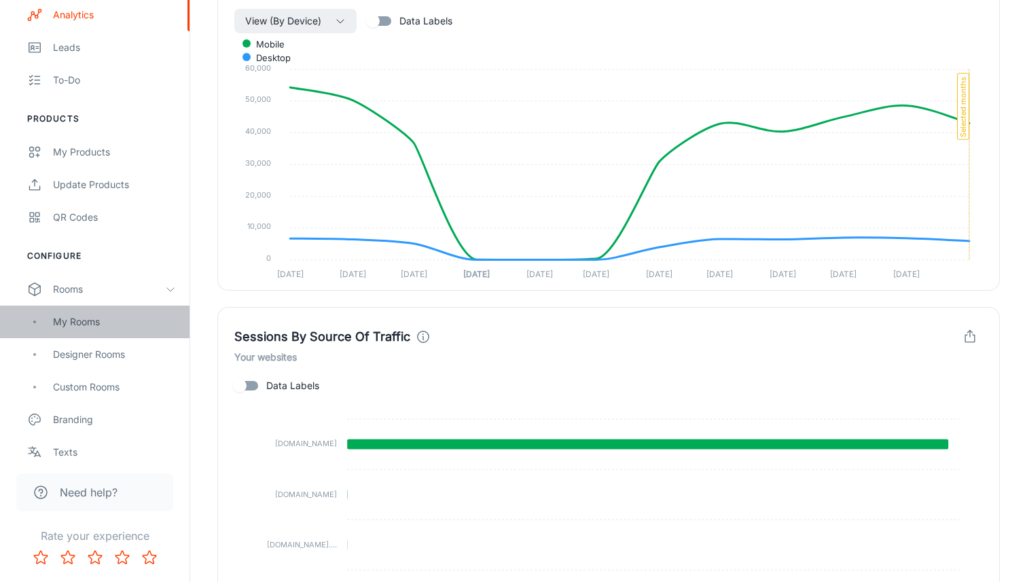
click at [90, 323] on div "My Rooms" at bounding box center [114, 322] width 123 height 15
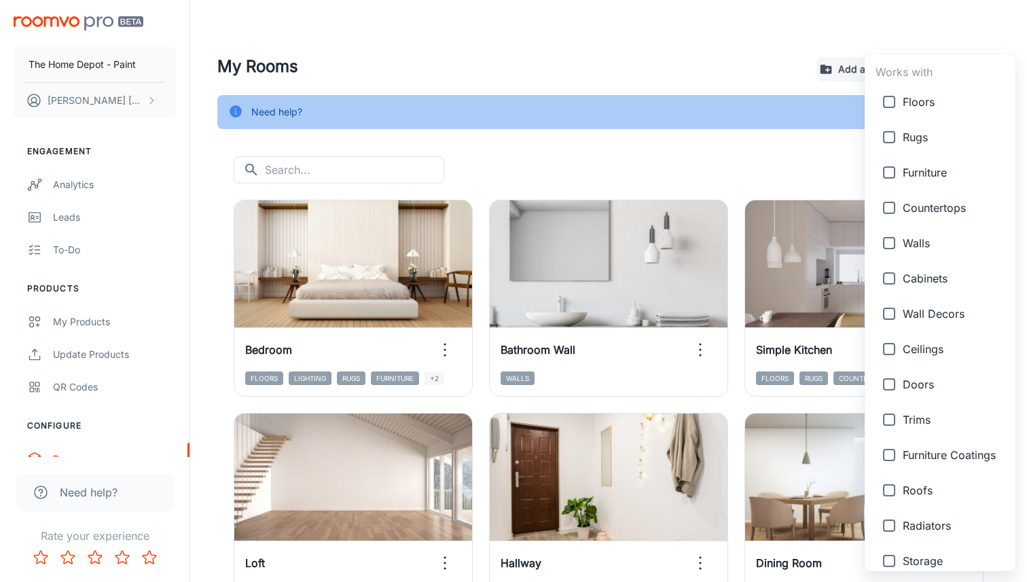
click at [961, 171] on body "The Home Depot - Paint Alejandro Hernandez Engagement Analytics Leads To-do Pro…" at bounding box center [513, 291] width 1027 height 582
click at [771, 174] on div at bounding box center [513, 291] width 1027 height 582
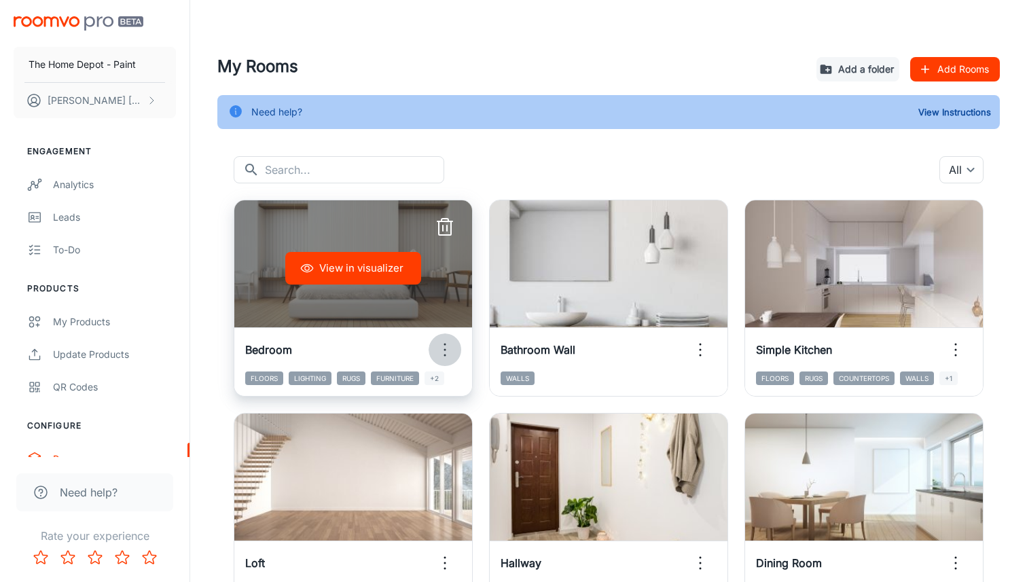
click at [451, 353] on icon "button" at bounding box center [445, 350] width 22 height 22
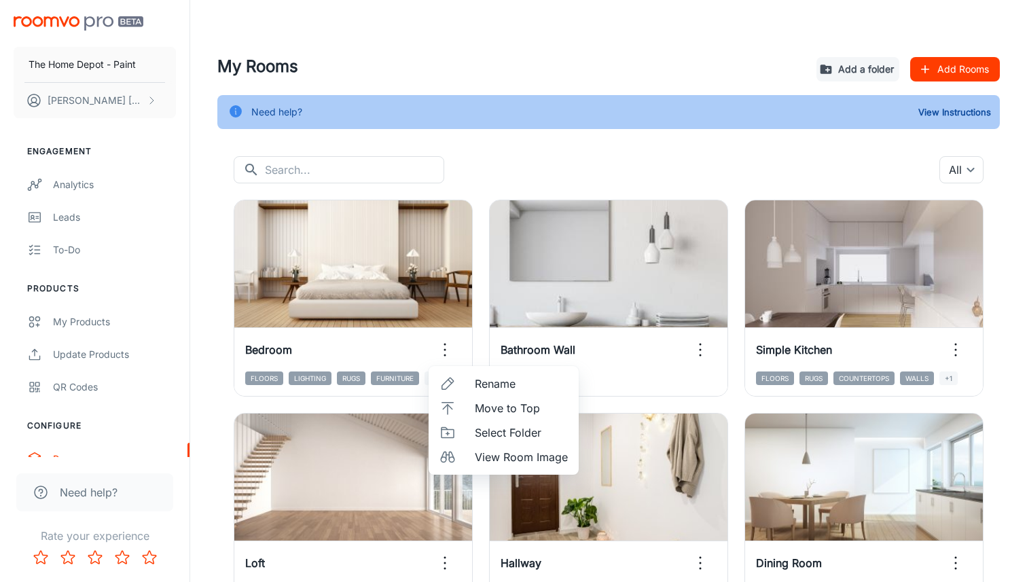
click at [451, 351] on div at bounding box center [513, 291] width 1027 height 582
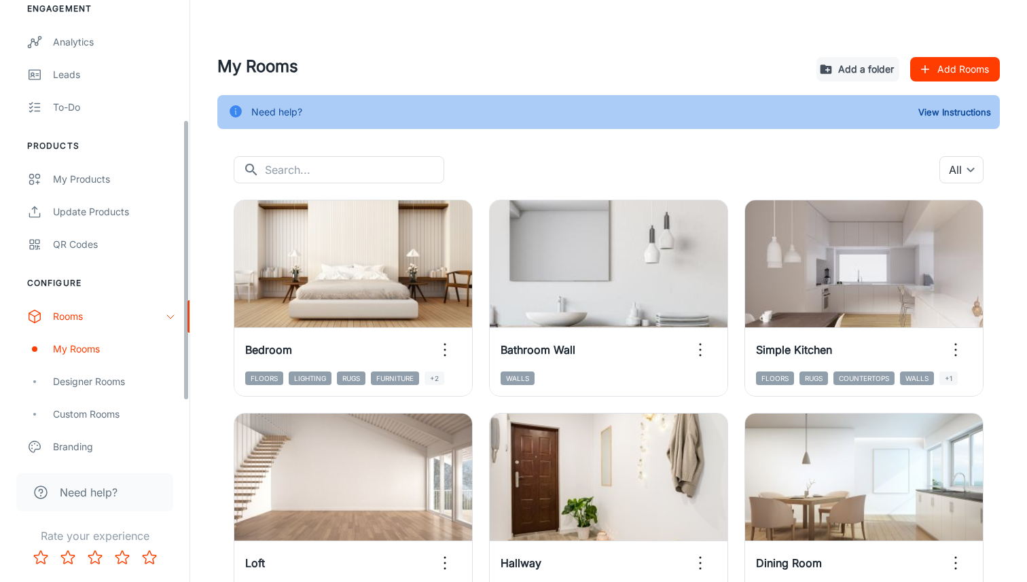
scroll to position [286, 0]
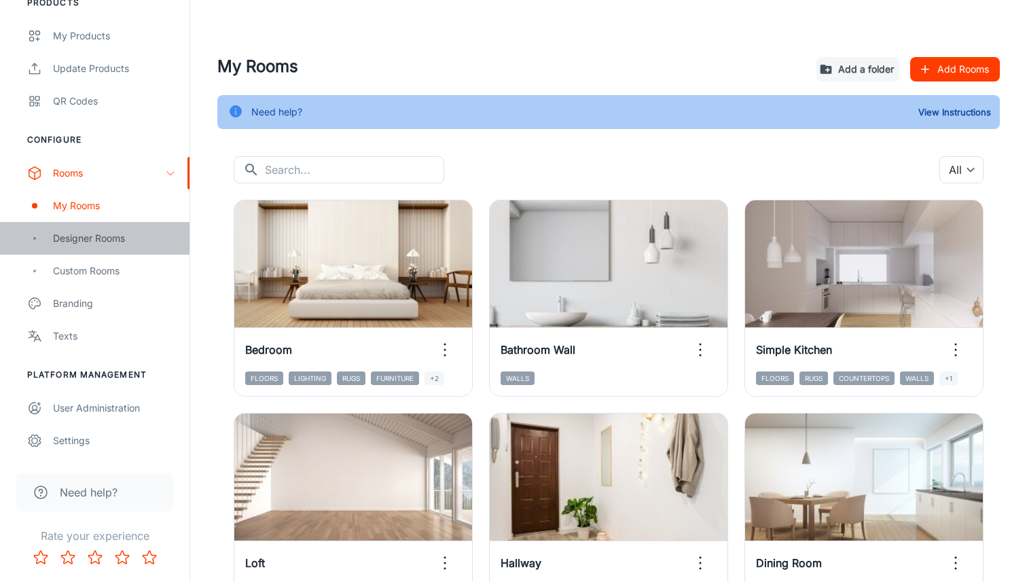
click at [122, 237] on div "Designer Rooms" at bounding box center [114, 238] width 123 height 15
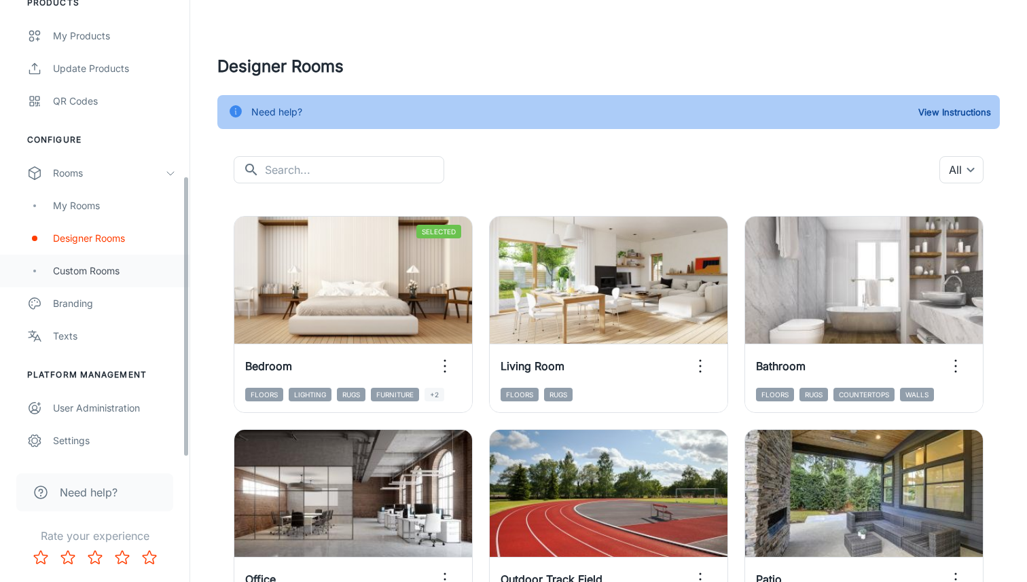
click at [115, 264] on div "Custom Rooms" at bounding box center [114, 271] width 123 height 15
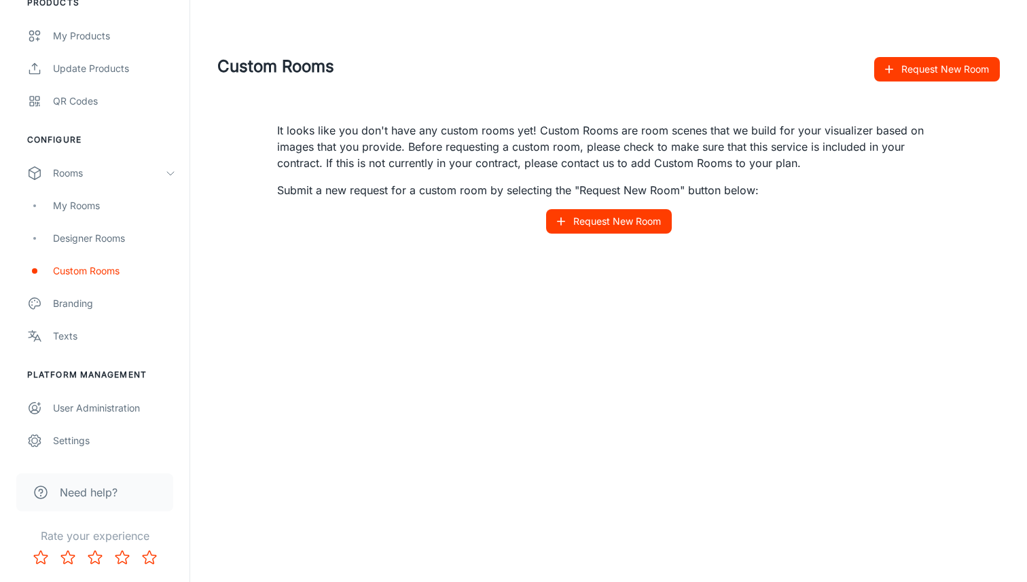
click at [610, 224] on button "Request New Room" at bounding box center [609, 221] width 126 height 24
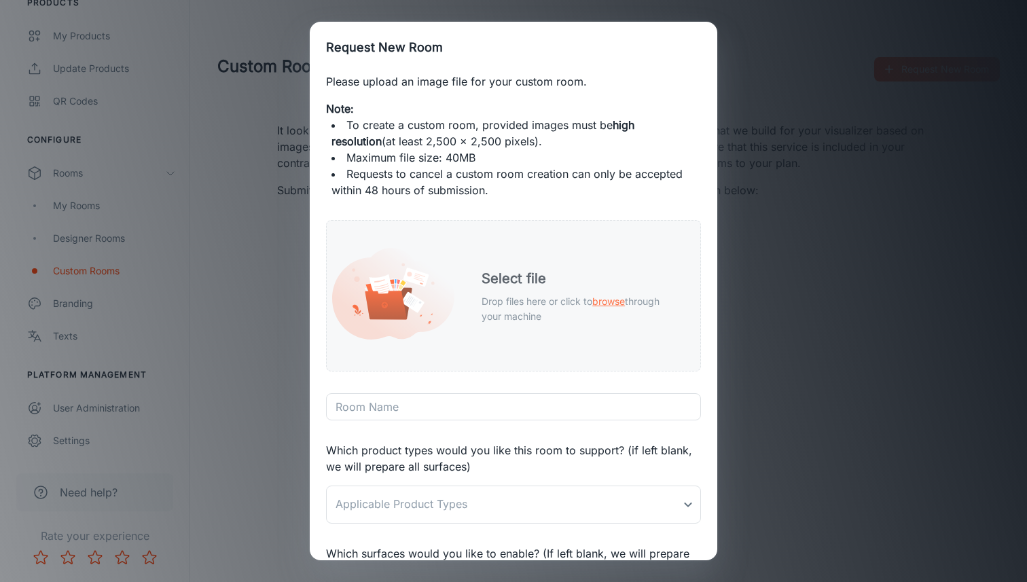
click at [512, 286] on h5 "Select file" at bounding box center [580, 278] width 197 height 20
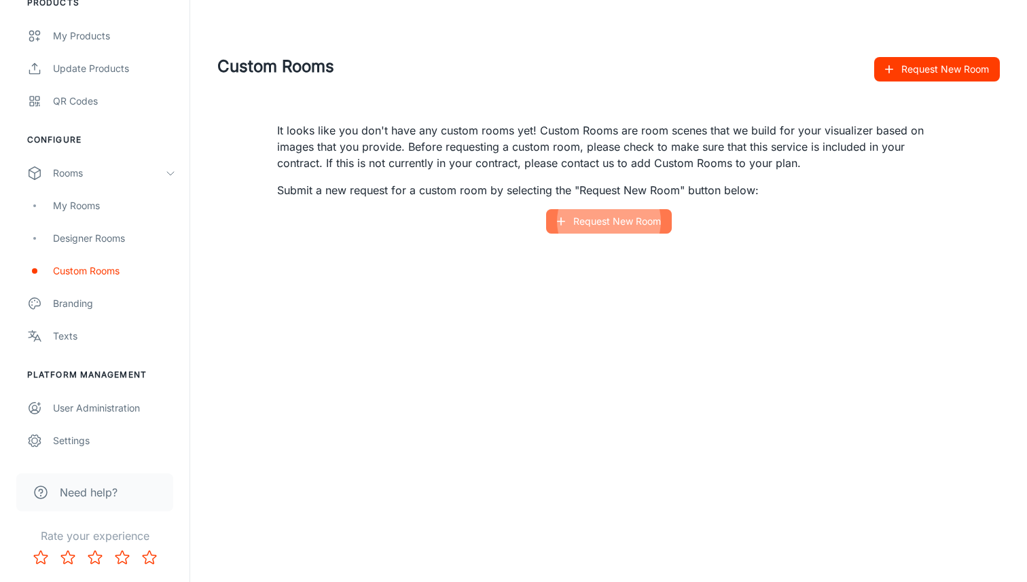
click at [613, 231] on button "Request New Room" at bounding box center [609, 221] width 126 height 24
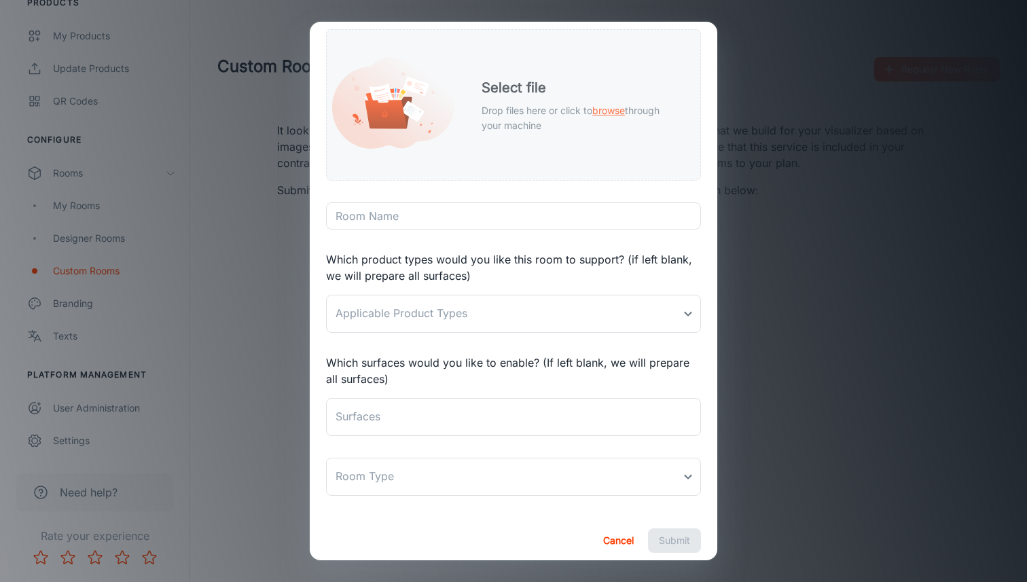
scroll to position [192, 0]
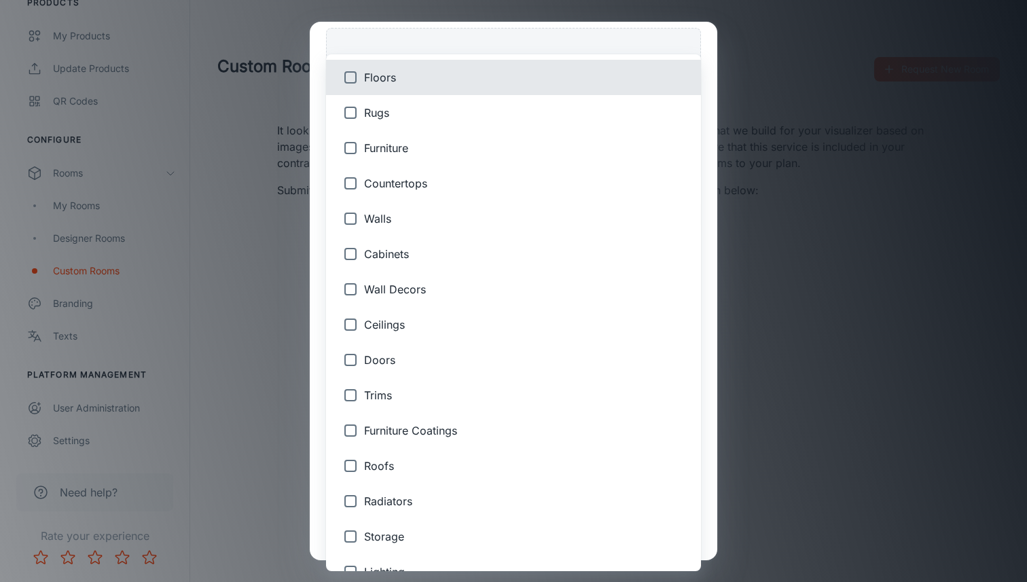
click at [562, 295] on body "The Home Depot - Paint Alejandro Hernandez Engagement Analytics Leads To-do Pro…" at bounding box center [513, 291] width 1027 height 582
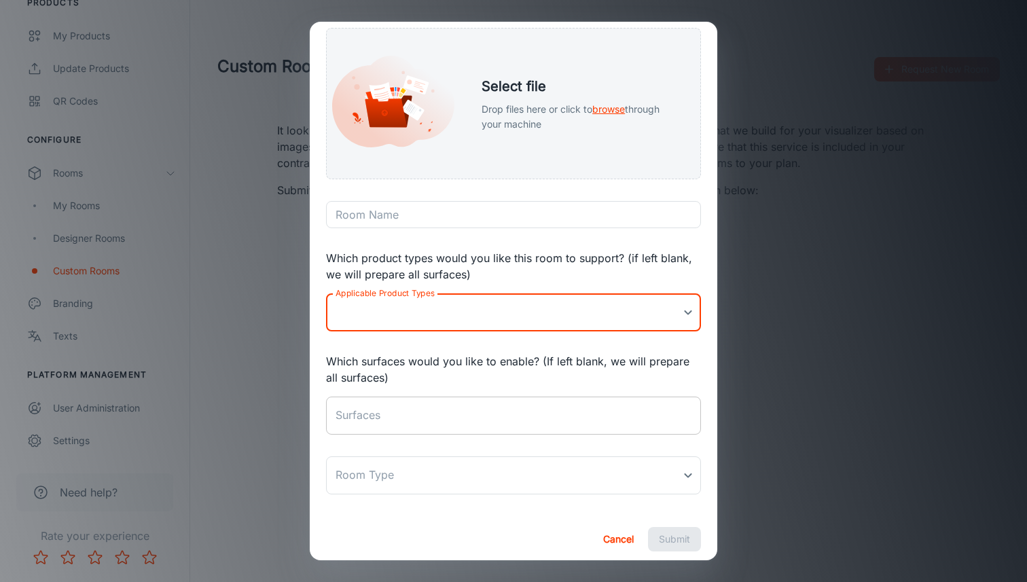
click at [554, 429] on div "x Surfaces" at bounding box center [513, 416] width 375 height 38
